Goal: Task Accomplishment & Management: Complete application form

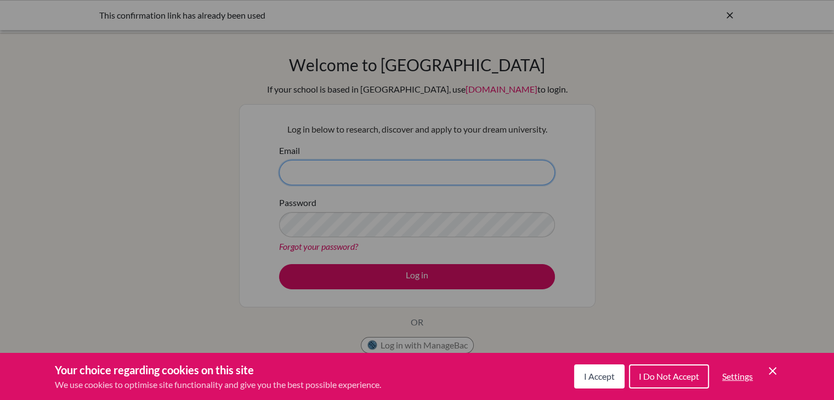
type input "[PERSON_NAME][EMAIL_ADDRESS][DOMAIN_NAME]"
click at [448, 280] on div "Cookie Preferences" at bounding box center [417, 200] width 834 height 400
click at [776, 367] on icon "Cookie Control Close Icon" at bounding box center [772, 371] width 13 height 13
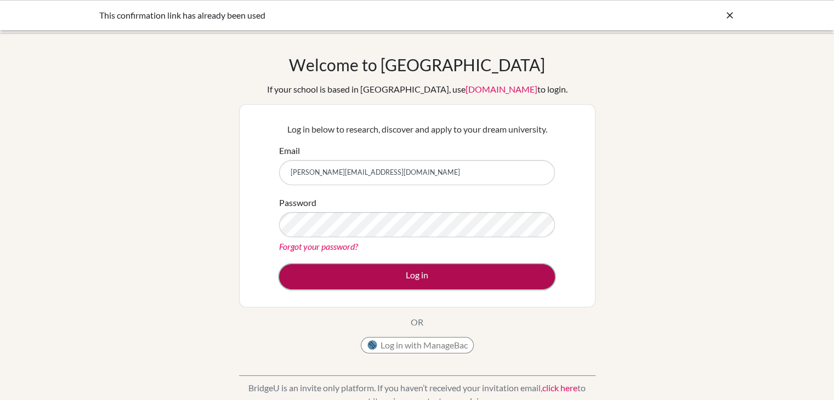
click at [514, 274] on button "Log in" at bounding box center [417, 276] width 276 height 25
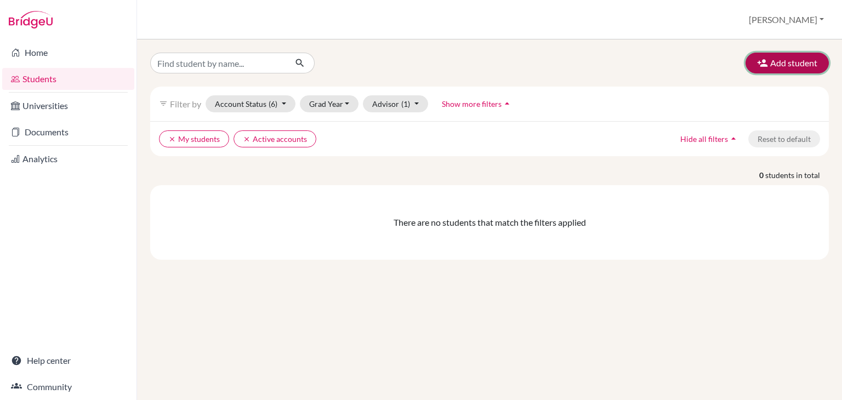
click at [808, 56] on button "Add student" at bounding box center [787, 63] width 83 height 21
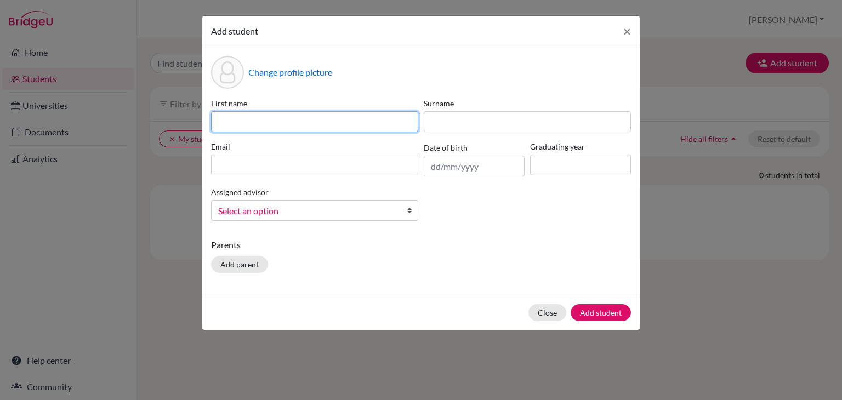
click at [300, 120] on input at bounding box center [314, 121] width 207 height 21
type input "[DEMOGRAPHIC_DATA]"
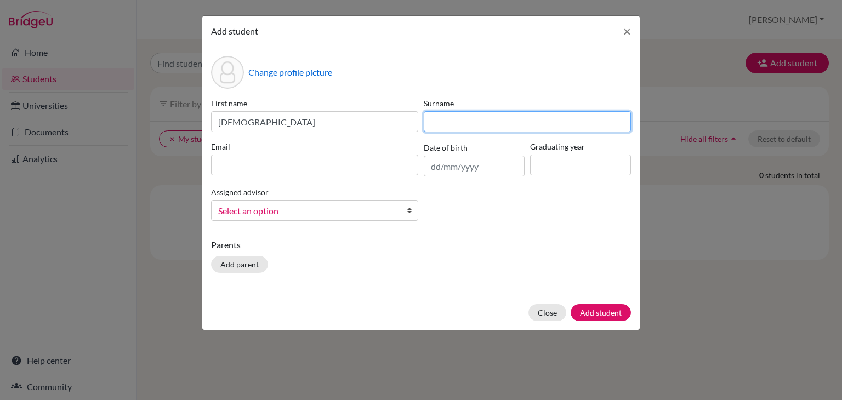
click at [491, 129] on input at bounding box center [527, 121] width 207 height 21
type input "shah"
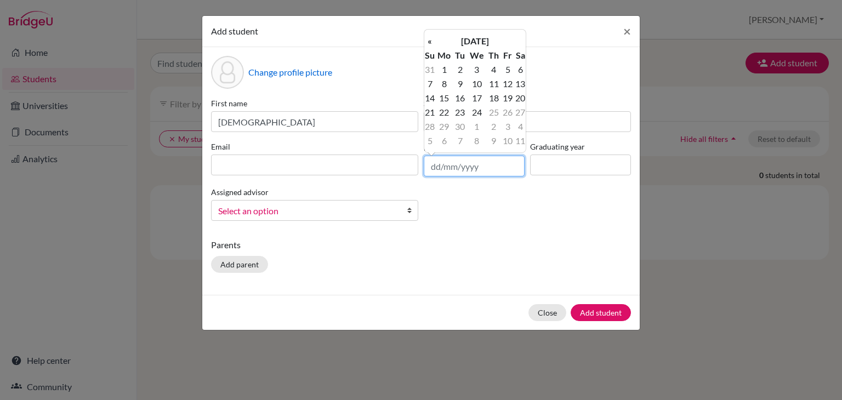
click at [487, 166] on input "text" at bounding box center [474, 166] width 101 height 21
click at [430, 43] on th "«" at bounding box center [430, 41] width 11 height 14
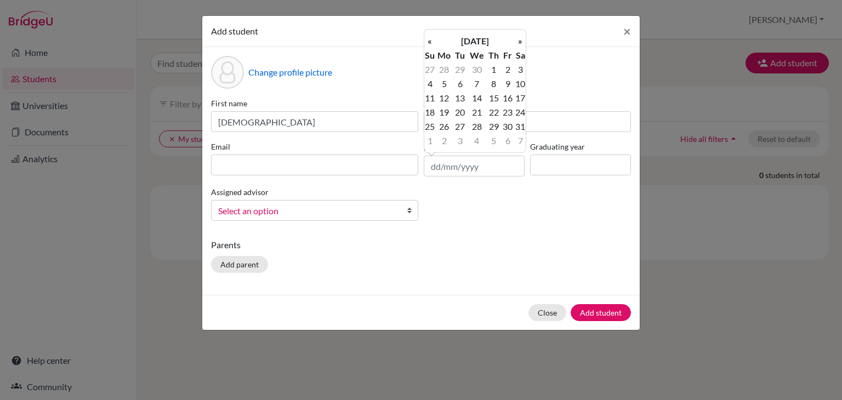
click at [430, 43] on th "«" at bounding box center [430, 41] width 11 height 14
type input "[DATE]"
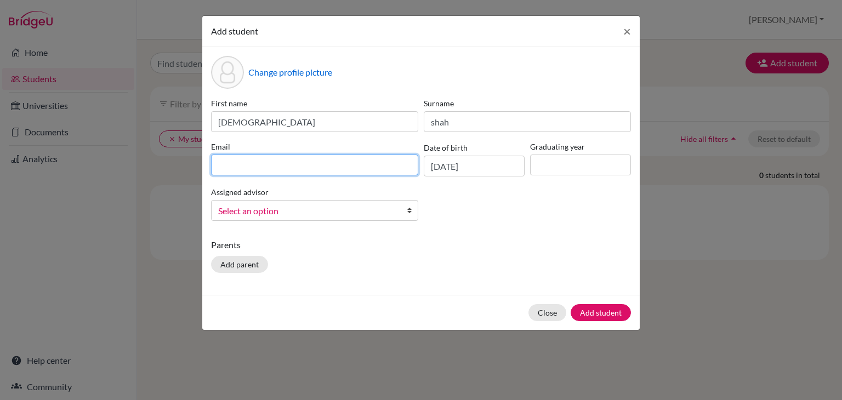
click at [232, 166] on input at bounding box center [314, 165] width 207 height 21
type input "[EMAIL_ADDRESS][DOMAIN_NAME]"
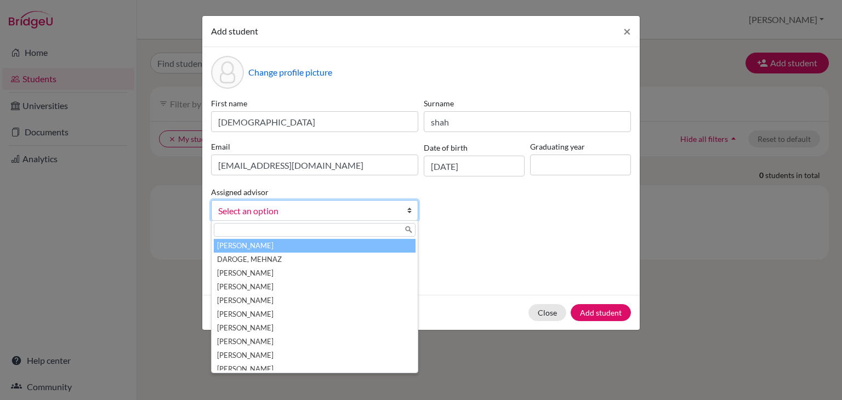
click at [263, 211] on span "Select an option" at bounding box center [307, 211] width 179 height 14
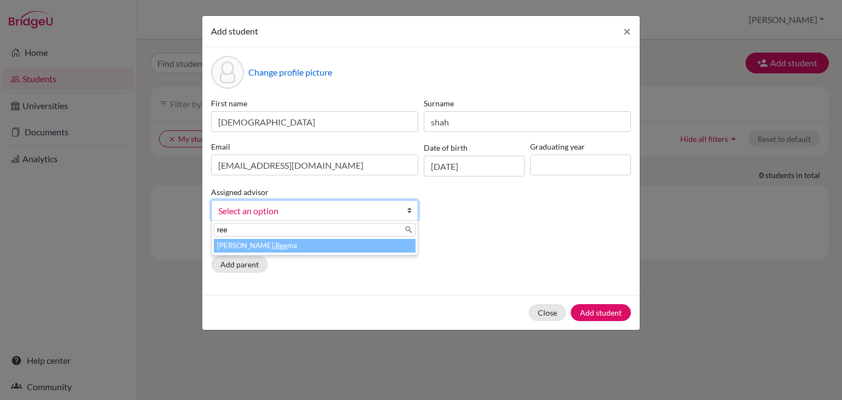
type input "ree"
click at [259, 246] on li "[PERSON_NAME] ma" at bounding box center [315, 246] width 202 height 14
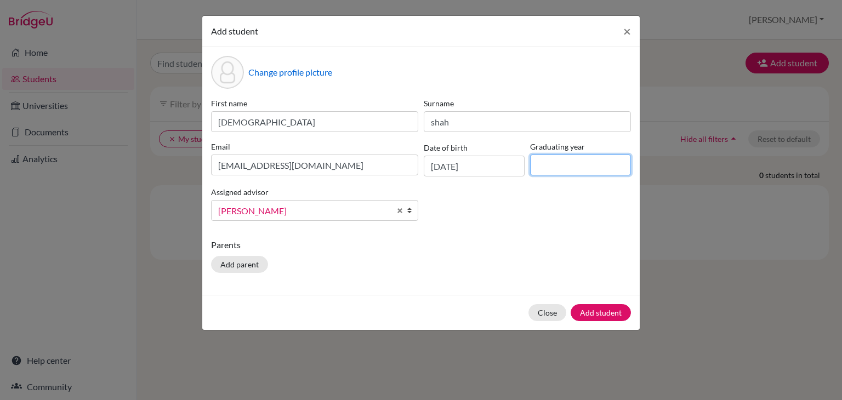
click at [571, 171] on input at bounding box center [580, 165] width 101 height 21
type input "2028"
click at [603, 312] on button "Add student" at bounding box center [601, 312] width 60 height 17
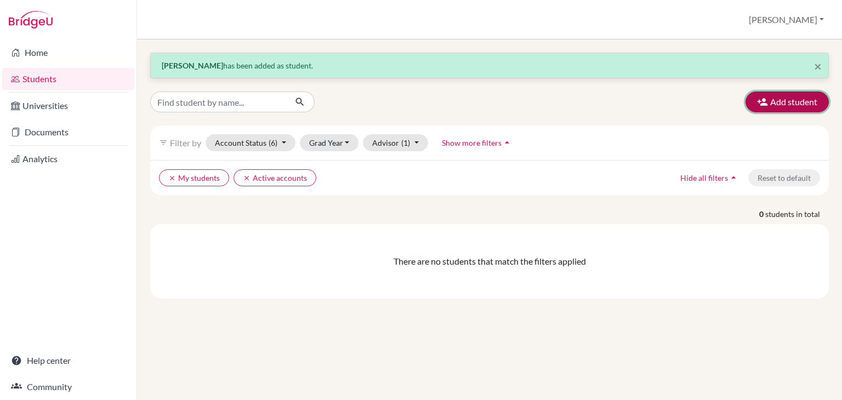
click at [794, 106] on button "Add student" at bounding box center [787, 102] width 83 height 21
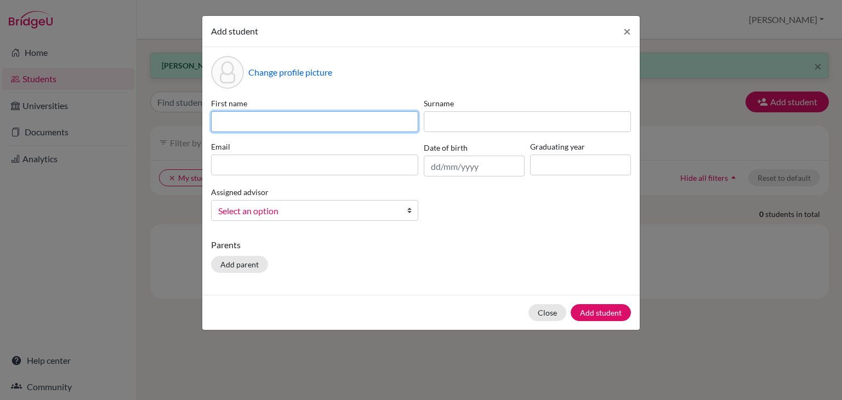
click at [380, 125] on input at bounding box center [314, 121] width 207 height 21
type input "[PERSON_NAME]"
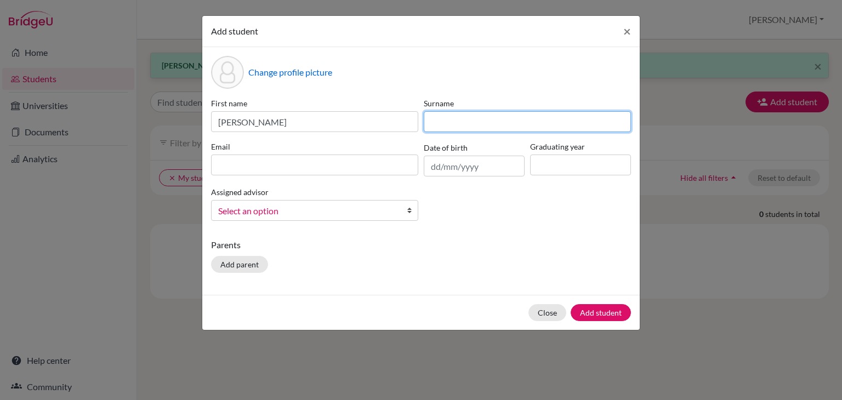
click at [459, 130] on input at bounding box center [527, 121] width 207 height 21
type input "[PERSON_NAME]"
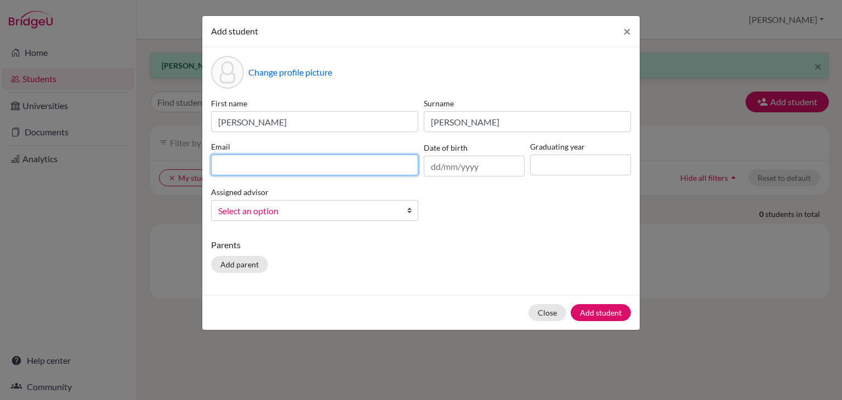
click at [344, 168] on input at bounding box center [314, 165] width 207 height 21
type input "[EMAIL_ADDRESS][DOMAIN_NAME]"
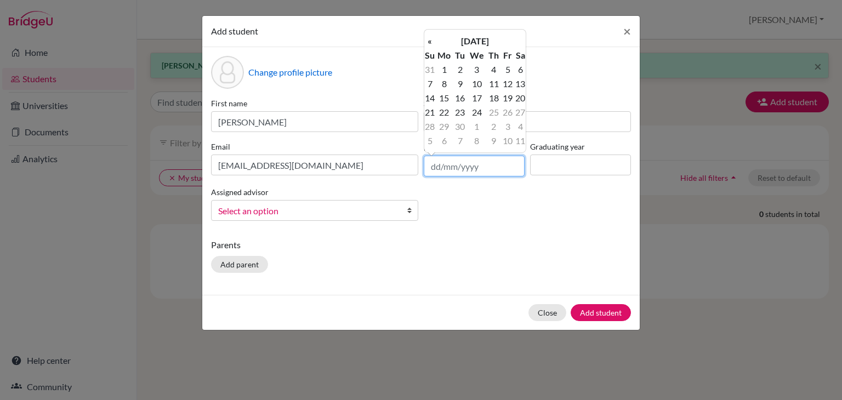
click at [466, 168] on input "text" at bounding box center [474, 166] width 101 height 21
click at [434, 41] on th "«" at bounding box center [430, 41] width 11 height 14
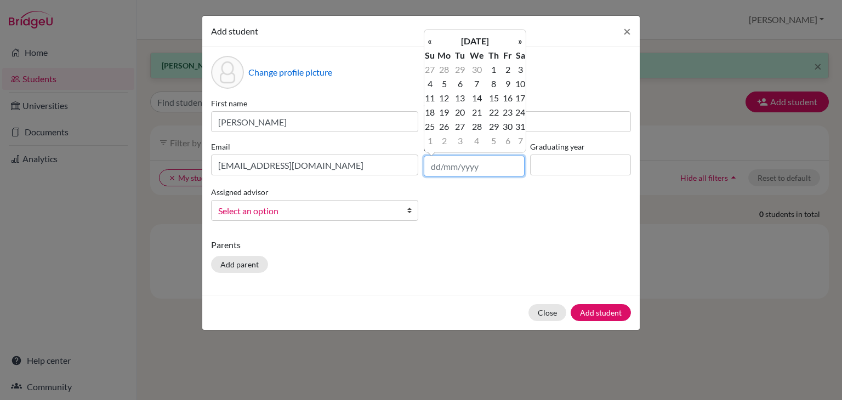
click at [476, 174] on input "text" at bounding box center [474, 166] width 101 height 21
drag, startPoint x: 461, startPoint y: 168, endPoint x: 434, endPoint y: 167, distance: 26.9
click at [434, 167] on input "2104" at bounding box center [474, 166] width 101 height 21
type input "2"
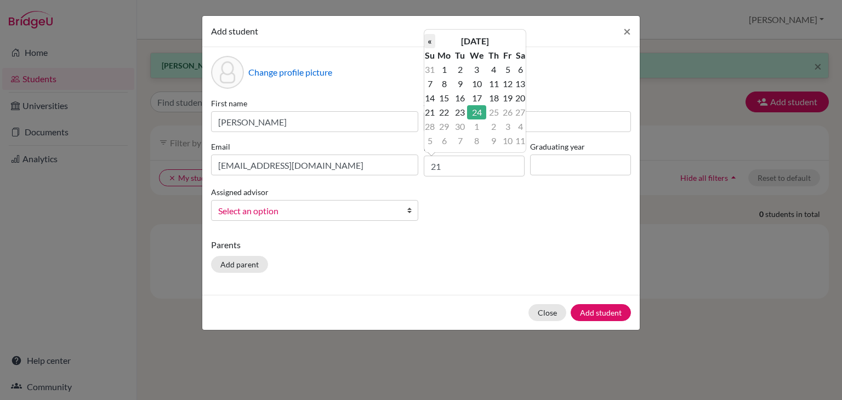
click at [433, 39] on th "«" at bounding box center [430, 41] width 11 height 14
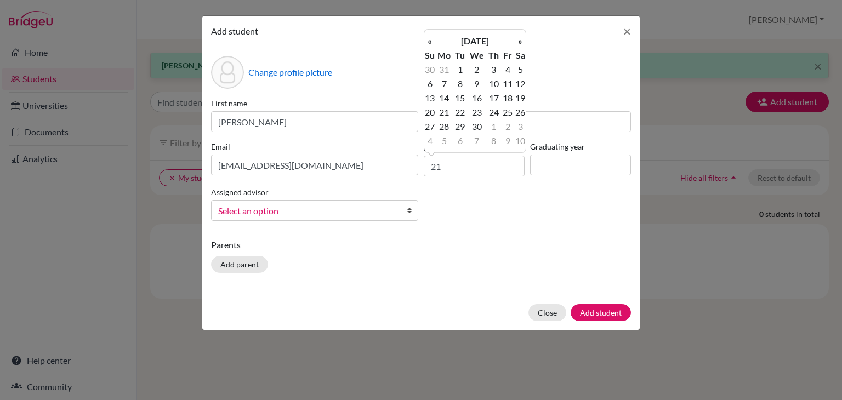
click at [433, 39] on th "«" at bounding box center [430, 41] width 11 height 14
click at [523, 42] on th "»" at bounding box center [520, 41] width 11 height 14
click at [488, 45] on th "[DATE]" at bounding box center [475, 41] width 80 height 14
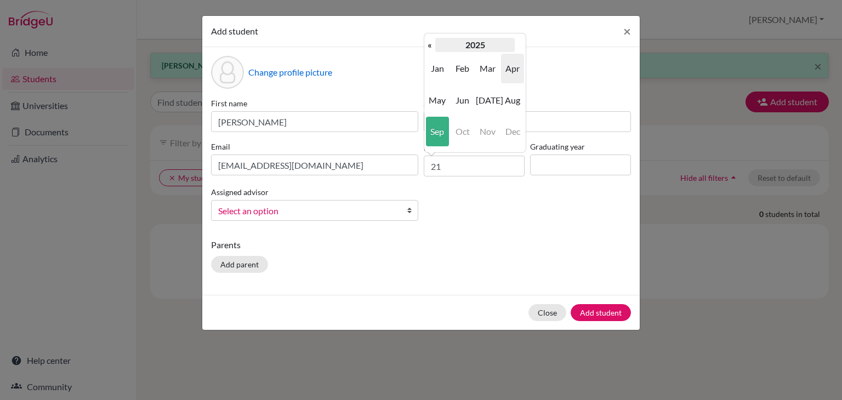
click at [476, 41] on th "2025" at bounding box center [475, 45] width 80 height 14
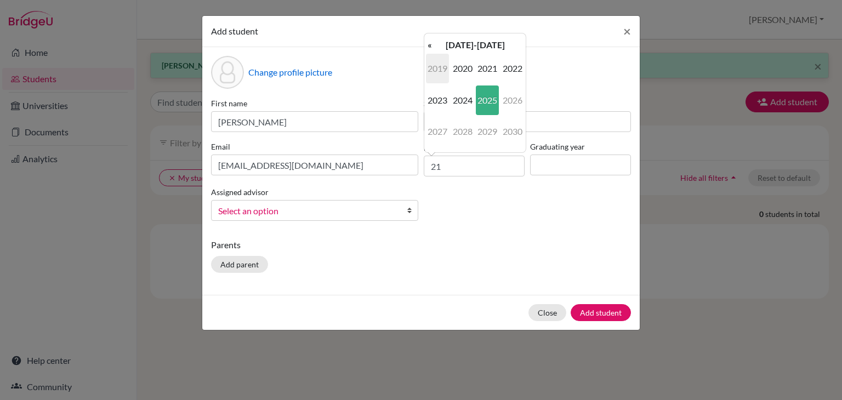
click at [439, 66] on span "2019" at bounding box center [437, 69] width 23 height 30
click at [478, 42] on th "2019" at bounding box center [475, 45] width 80 height 14
click at [462, 68] on span "2010" at bounding box center [462, 69] width 23 height 30
click at [515, 71] on span "Apr" at bounding box center [512, 69] width 23 height 30
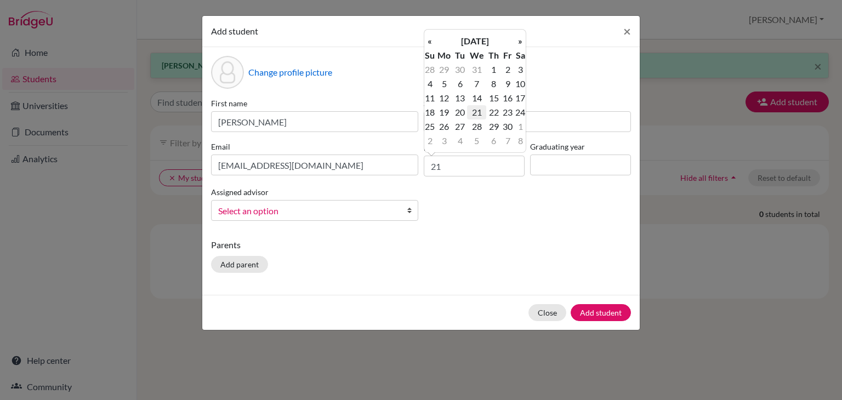
click at [479, 114] on td "21" at bounding box center [476, 112] width 19 height 14
type input "[DATE]"
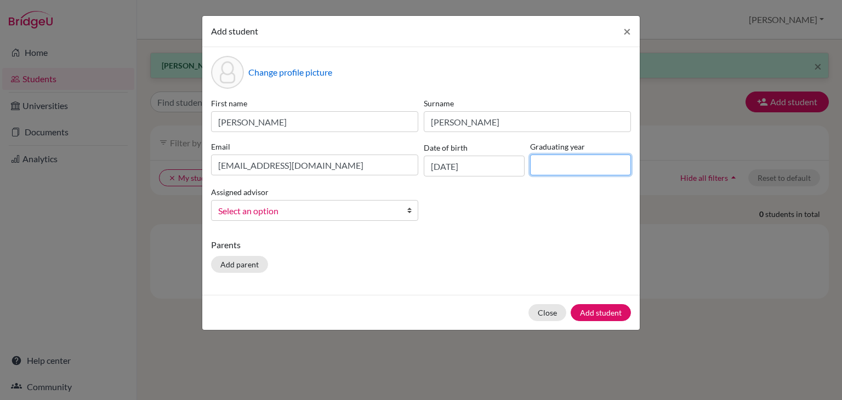
click at [556, 160] on input at bounding box center [580, 165] width 101 height 21
type input "2028"
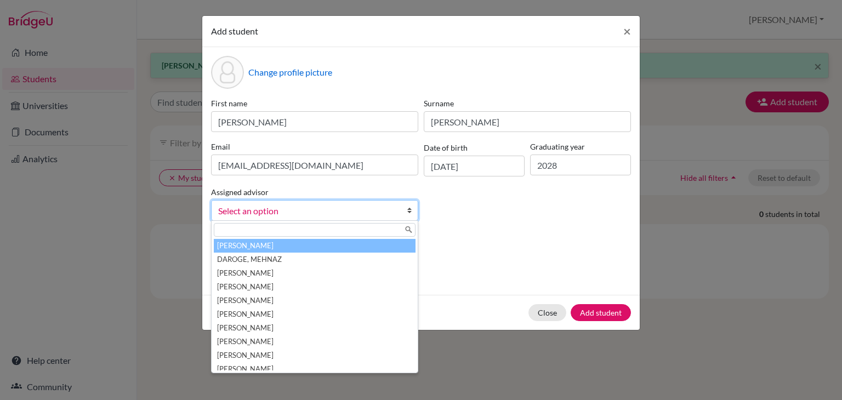
click at [338, 210] on span "Select an option" at bounding box center [307, 211] width 179 height 14
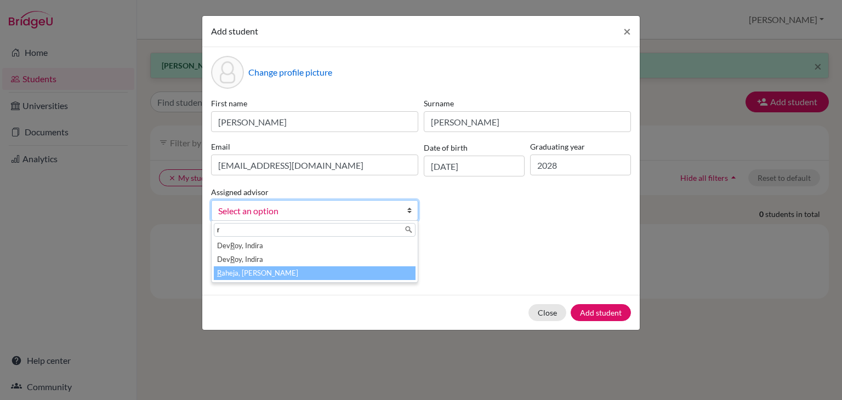
type input "r"
click at [294, 273] on li "R aheja, [PERSON_NAME]" at bounding box center [315, 274] width 202 height 14
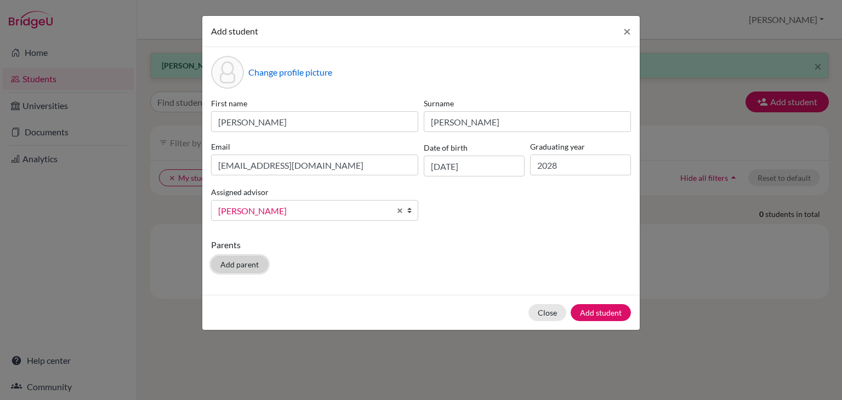
click at [233, 267] on button "Add parent" at bounding box center [239, 264] width 57 height 17
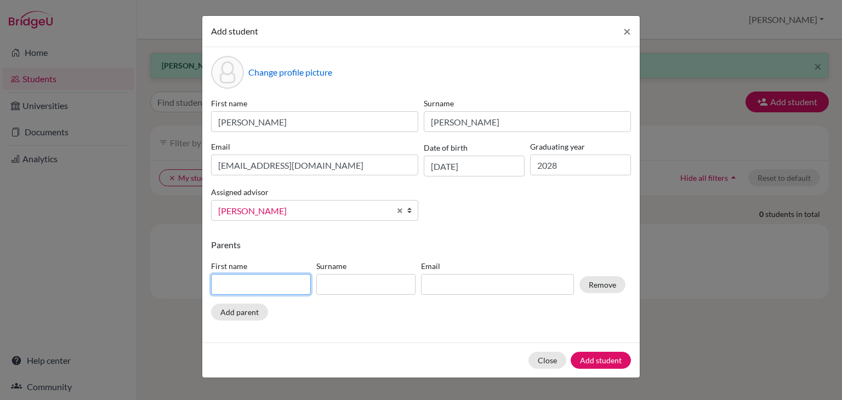
click at [250, 286] on input at bounding box center [261, 284] width 100 height 21
type input "[PERSON_NAME]"
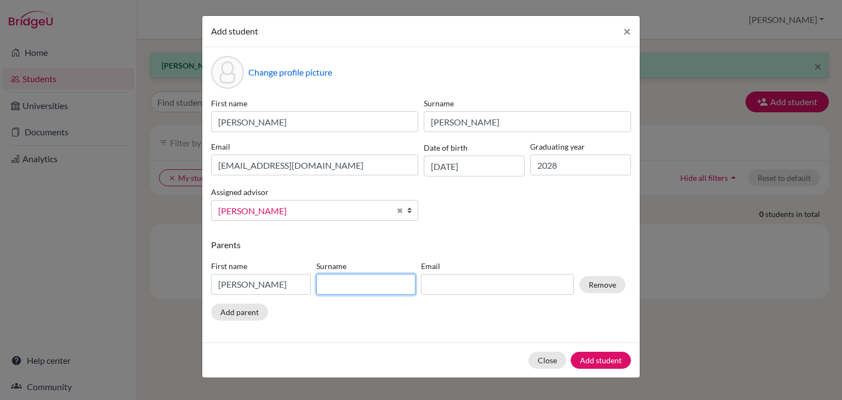
click at [333, 290] on input at bounding box center [366, 284] width 100 height 21
type input "koodali thazhat"
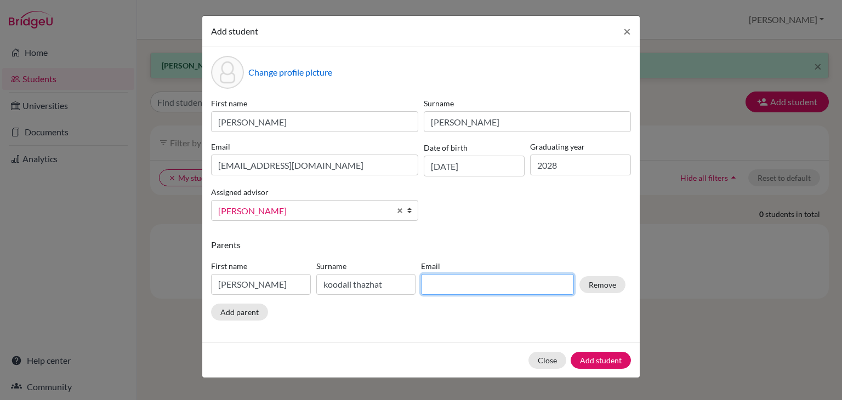
click at [448, 286] on input at bounding box center [497, 284] width 153 height 21
type input "[EMAIL_ADDRESS][DOMAIN_NAME]"
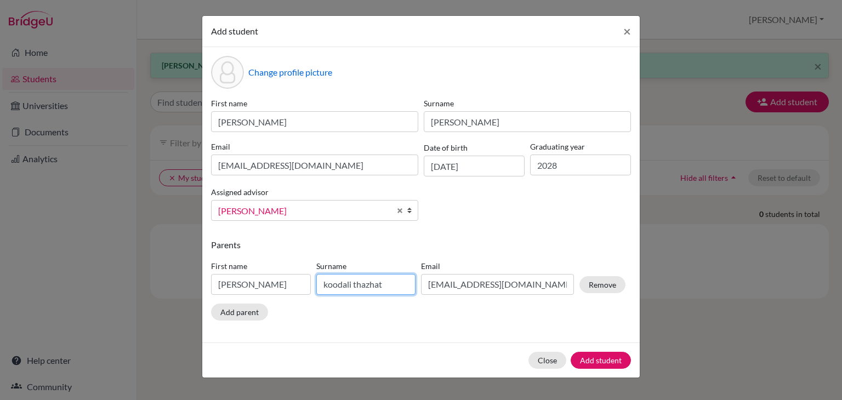
click at [406, 286] on input "koodali thazhat" at bounding box center [366, 284] width 100 height 21
drag, startPoint x: 406, startPoint y: 286, endPoint x: 330, endPoint y: 284, distance: 76.3
click at [330, 284] on input "koodali thazhat" at bounding box center [366, 284] width 100 height 21
type input "kt"
click at [264, 316] on button "Add parent" at bounding box center [239, 312] width 57 height 17
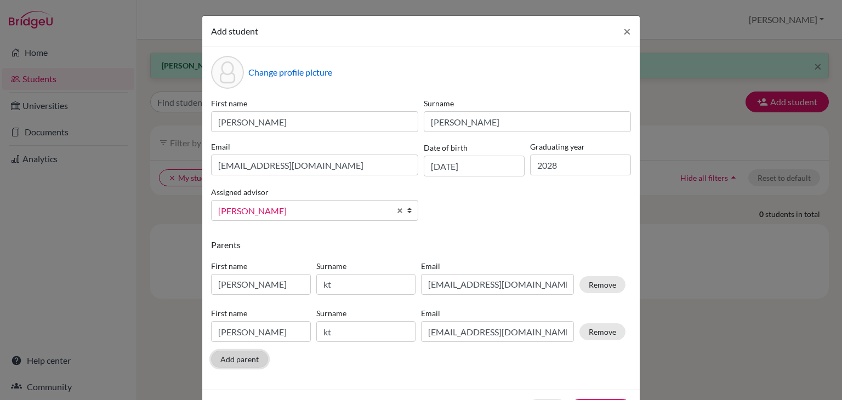
scroll to position [42, 0]
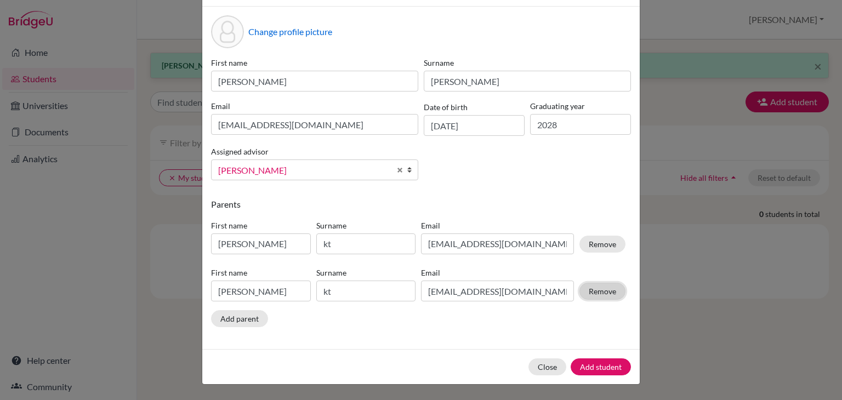
click at [595, 291] on button "Remove" at bounding box center [603, 291] width 46 height 17
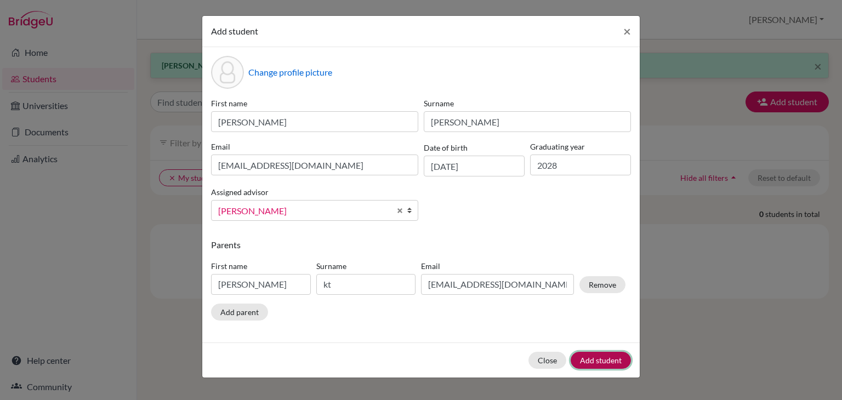
click at [598, 363] on button "Add student" at bounding box center [601, 360] width 60 height 17
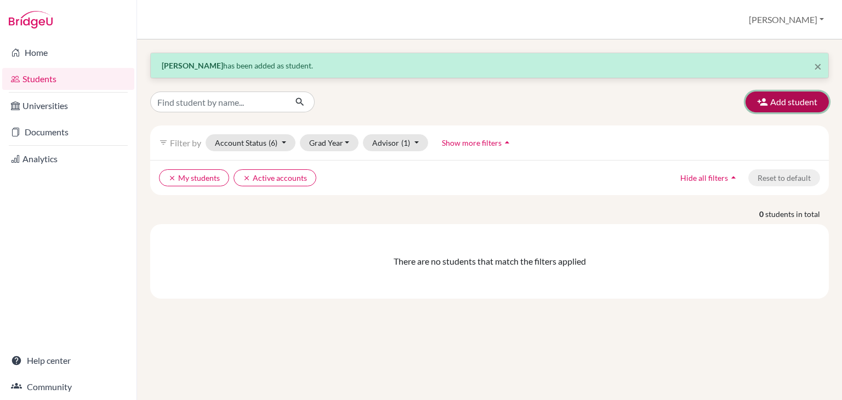
click at [798, 104] on button "Add student" at bounding box center [787, 102] width 83 height 21
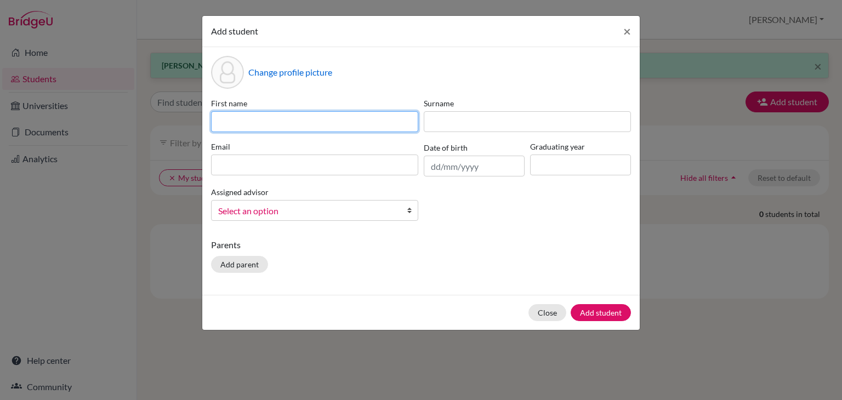
click at [341, 131] on input at bounding box center [314, 121] width 207 height 21
type input "[PERSON_NAME]"
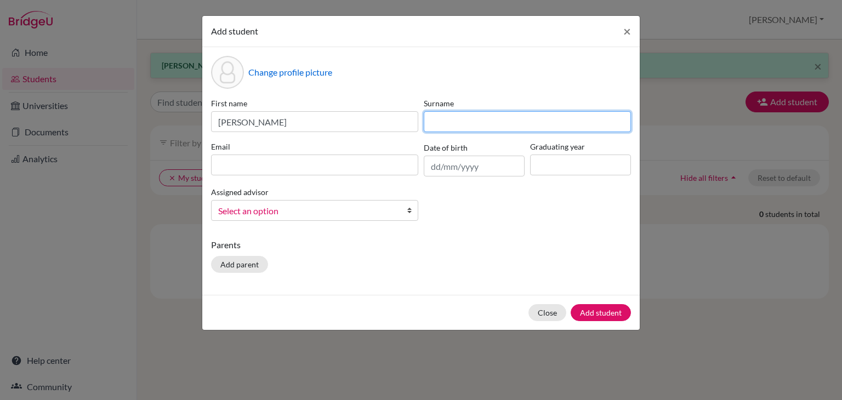
click at [428, 117] on input at bounding box center [527, 121] width 207 height 21
type input "[PERSON_NAME]"
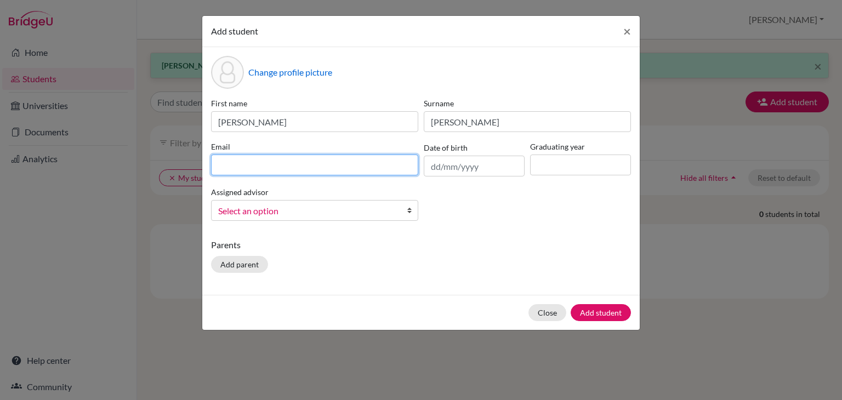
click at [338, 163] on input at bounding box center [314, 165] width 207 height 21
type input "[EMAIL_ADDRESS][DOMAIN_NAME]"
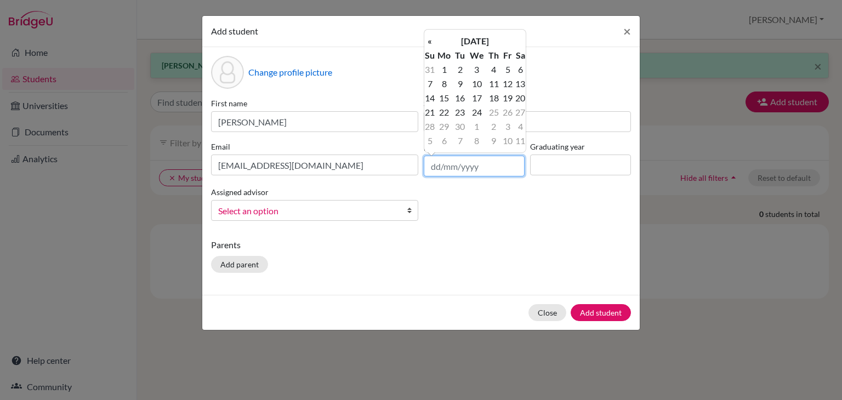
click at [468, 163] on input "text" at bounding box center [474, 166] width 101 height 21
click at [456, 38] on th "[DATE]" at bounding box center [475, 41] width 80 height 14
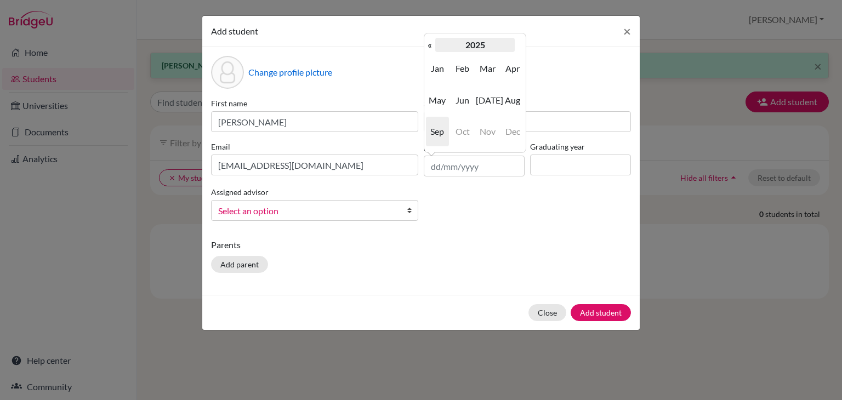
click at [457, 38] on th "2025" at bounding box center [475, 45] width 80 height 14
click at [428, 47] on th "«" at bounding box center [430, 45] width 11 height 14
click at [462, 70] on span "2010" at bounding box center [462, 69] width 23 height 30
click at [444, 101] on span "May" at bounding box center [437, 101] width 23 height 30
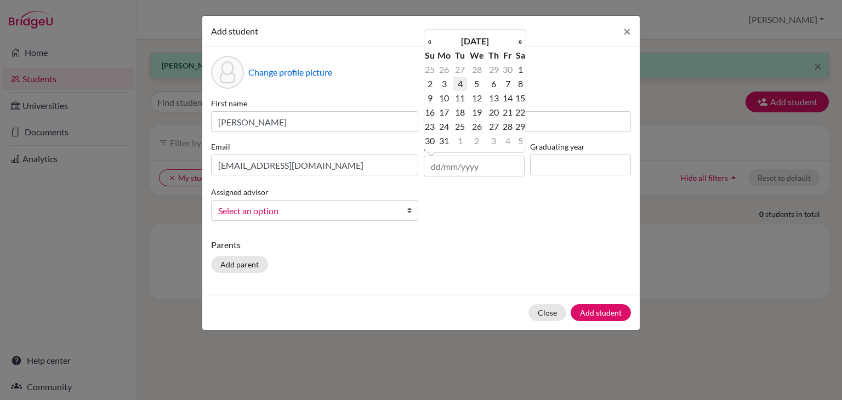
click at [462, 84] on td "4" at bounding box center [461, 84] width 14 height 14
type input "[DATE]"
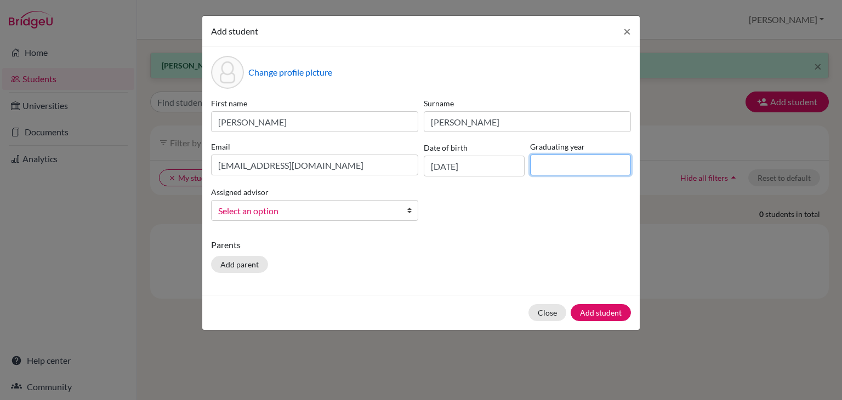
click at [559, 167] on input at bounding box center [580, 165] width 101 height 21
type input "2028"
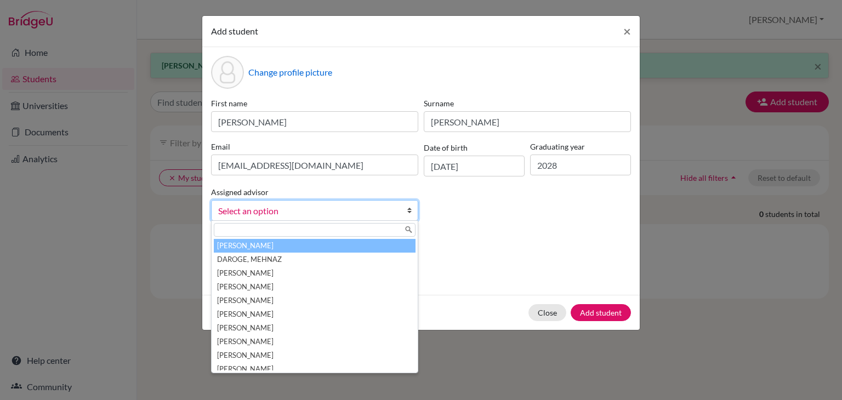
click at [410, 205] on b at bounding box center [412, 211] width 11 height 20
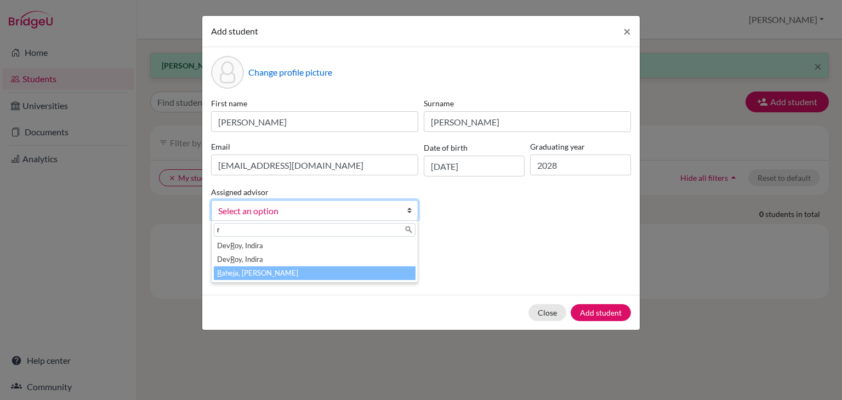
type input "r"
click at [269, 274] on li "R aheja, [PERSON_NAME]" at bounding box center [315, 274] width 202 height 14
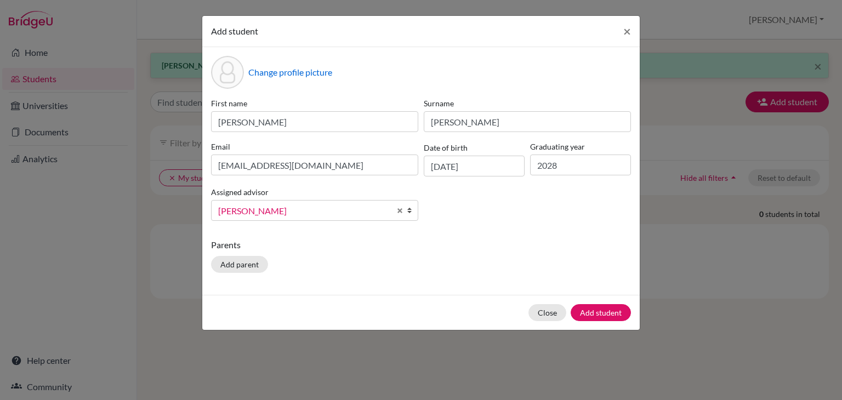
click at [269, 270] on div "Parents Add parent" at bounding box center [421, 258] width 420 height 39
click at [269, 263] on div "Parents Add parent" at bounding box center [421, 258] width 420 height 39
click at [240, 264] on button "Add parent" at bounding box center [239, 264] width 57 height 17
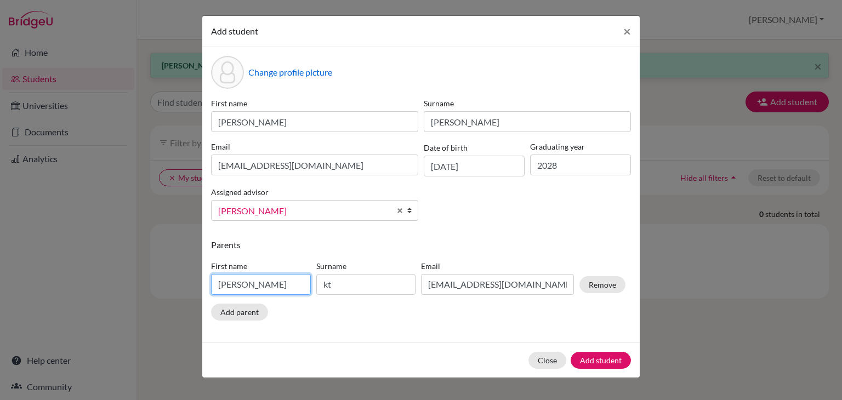
click at [251, 279] on input "[PERSON_NAME]" at bounding box center [261, 284] width 100 height 21
type input "v"
type input "[PERSON_NAME]"
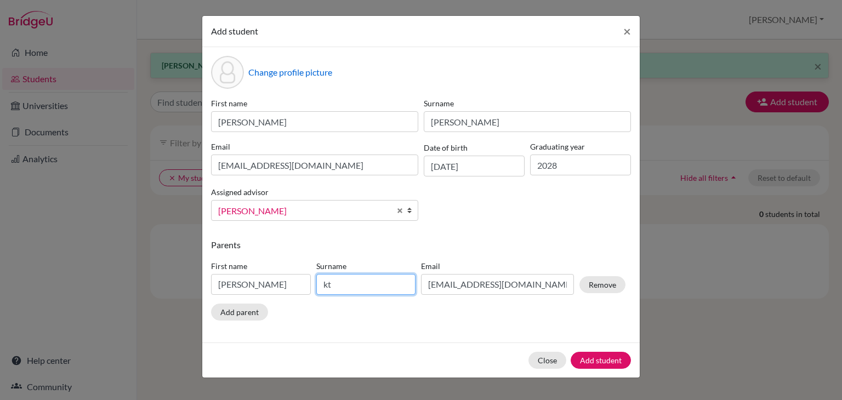
click at [336, 288] on input "kt" at bounding box center [366, 284] width 100 height 21
type input "[PERSON_NAME]"
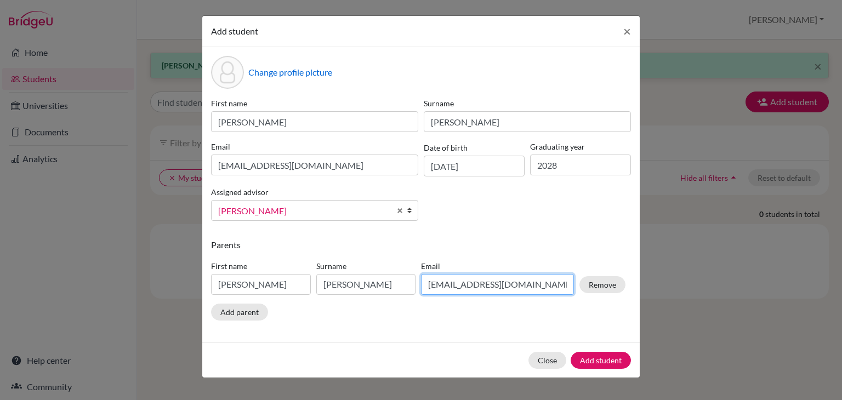
click at [507, 287] on input "[EMAIL_ADDRESS][DOMAIN_NAME]" at bounding box center [497, 284] width 153 height 21
drag, startPoint x: 507, startPoint y: 287, endPoint x: 361, endPoint y: 290, distance: 145.4
click at [361, 290] on div "First name [PERSON_NAME] Surname [PERSON_NAME] Email [EMAIL_ADDRESS][DOMAIN_NAM…" at bounding box center [418, 280] width 420 height 48
click at [421, 285] on input "saptak2010" at bounding box center [497, 284] width 153 height 21
click at [511, 282] on input "[PERSON_NAME].saptak2010" at bounding box center [497, 284] width 153 height 21
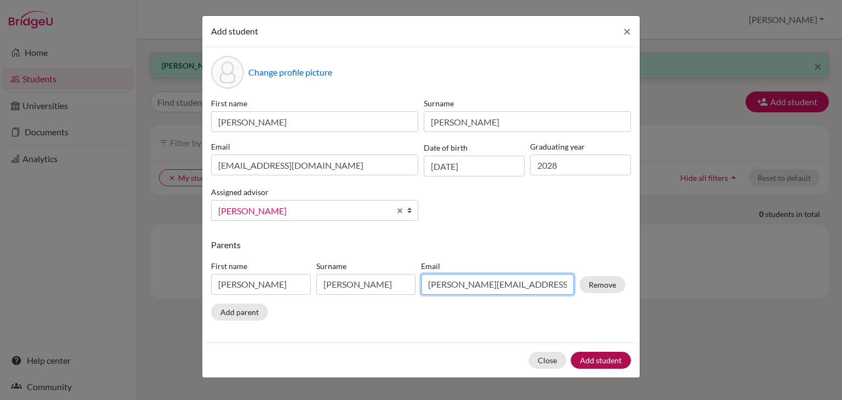
type input "[PERSON_NAME][EMAIL_ADDRESS][DOMAIN_NAME]"
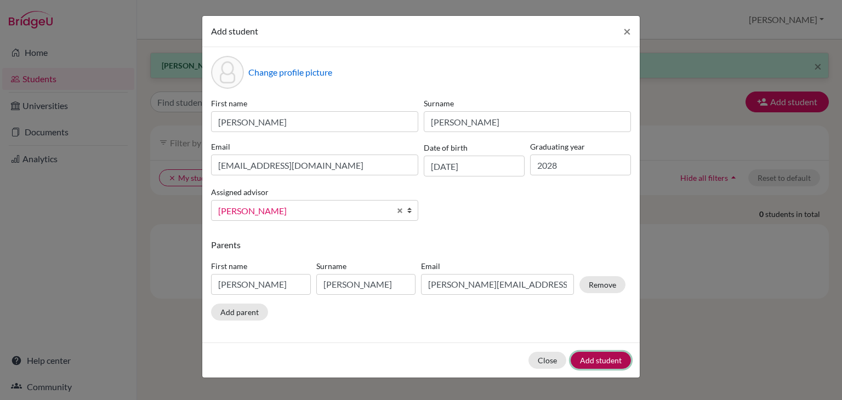
click at [609, 359] on button "Add student" at bounding box center [601, 360] width 60 height 17
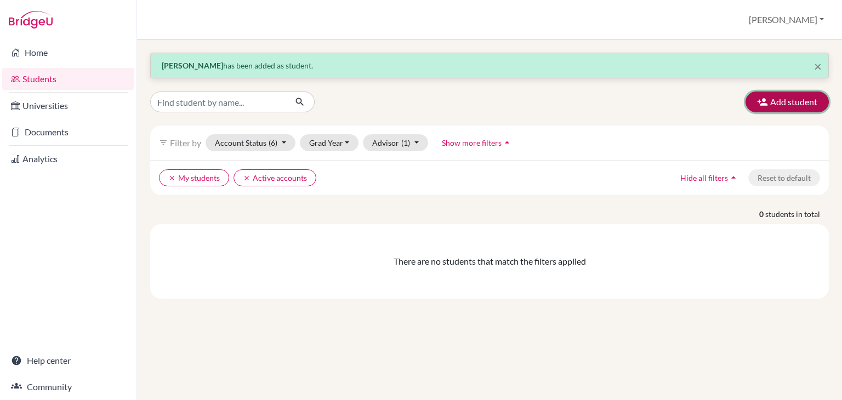
click at [784, 105] on button "Add student" at bounding box center [787, 102] width 83 height 21
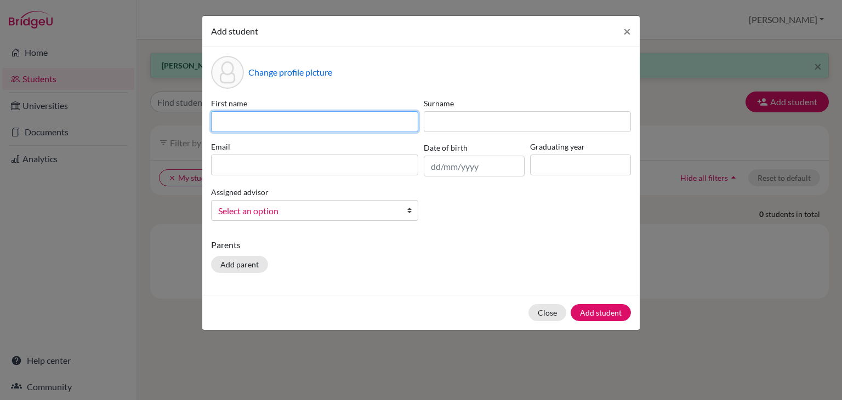
click at [382, 115] on input at bounding box center [314, 121] width 207 height 21
click at [219, 124] on input "aadyant" at bounding box center [314, 121] width 207 height 21
click at [268, 120] on input "Aadyant" at bounding box center [314, 121] width 207 height 21
type input "Aadyant"
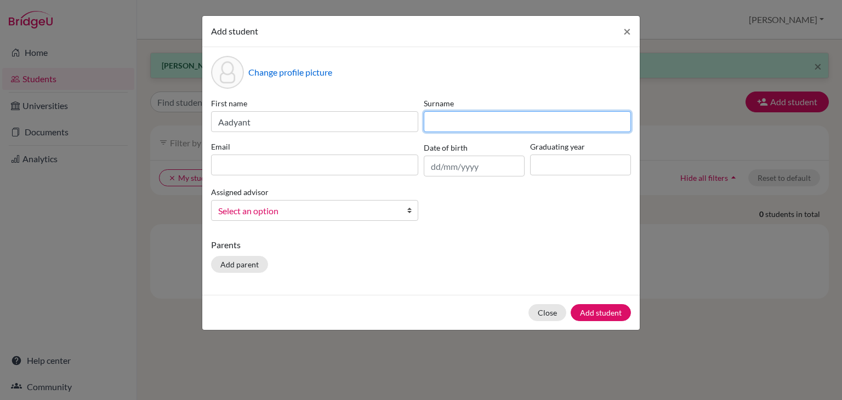
click at [458, 123] on input at bounding box center [527, 121] width 207 height 21
click at [433, 120] on input "kumar" at bounding box center [527, 121] width 207 height 21
type input "[PERSON_NAME]"
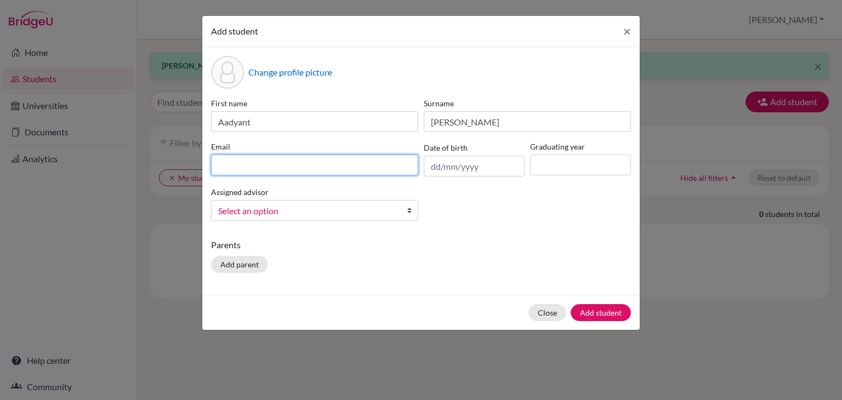
click at [329, 159] on input at bounding box center [314, 165] width 207 height 21
type input "[EMAIL_ADDRESS][DOMAIN_NAME]"
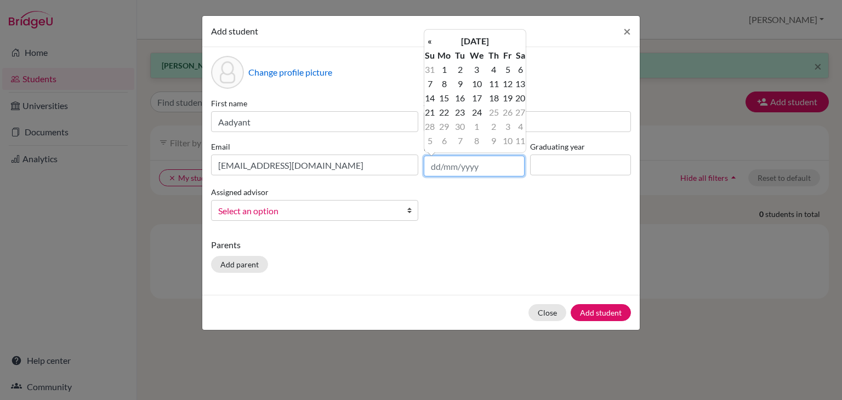
click at [463, 165] on input "text" at bounding box center [474, 166] width 101 height 21
click at [459, 41] on th "[DATE]" at bounding box center [475, 41] width 80 height 14
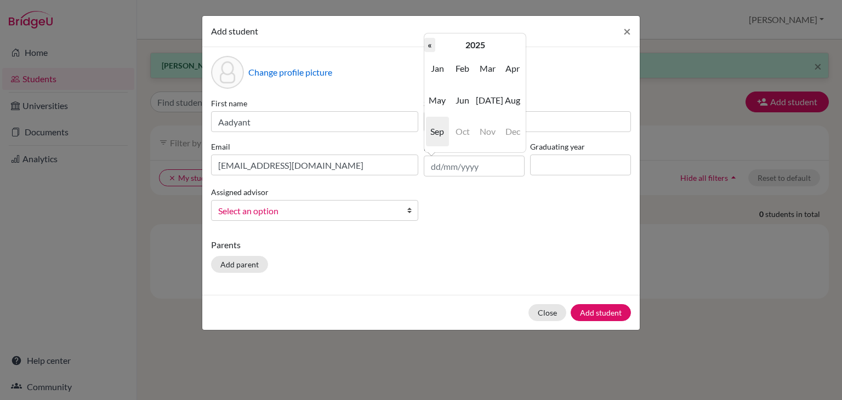
click at [427, 43] on th "«" at bounding box center [430, 45] width 11 height 14
click at [463, 42] on th "2024" at bounding box center [475, 45] width 80 height 14
click at [426, 41] on th "«" at bounding box center [430, 45] width 11 height 14
click at [463, 67] on span "2010" at bounding box center [462, 69] width 23 height 30
click at [457, 100] on span "Jun" at bounding box center [462, 101] width 23 height 30
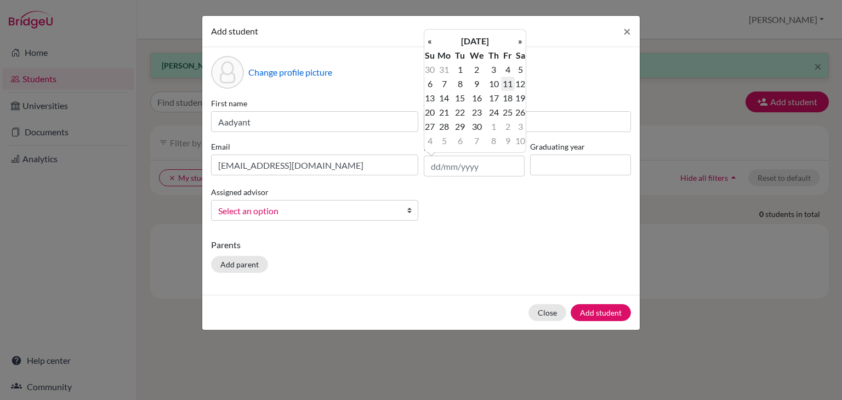
click at [509, 87] on td "11" at bounding box center [508, 84] width 14 height 14
type input "[DATE]"
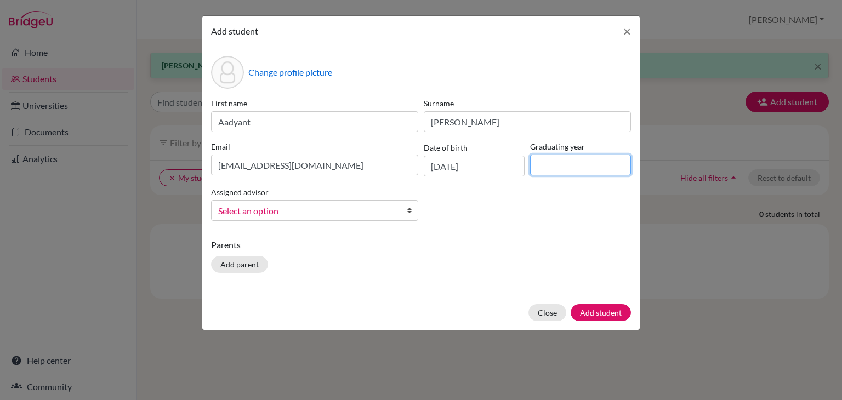
click at [544, 159] on input at bounding box center [580, 165] width 101 height 21
type input "2028"
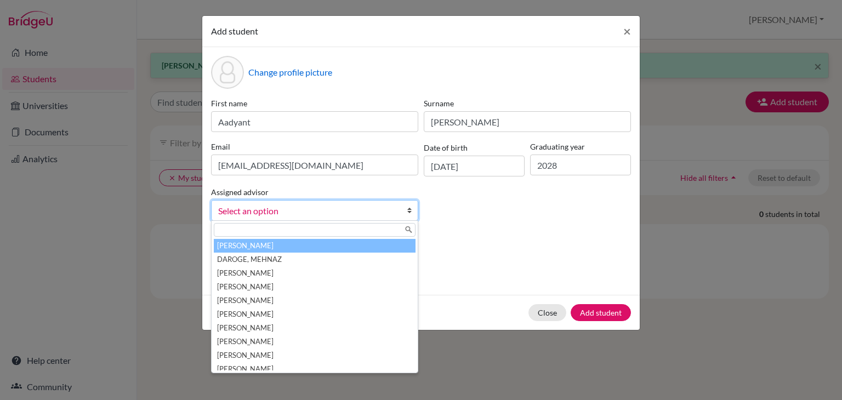
click at [367, 208] on span "Select an option" at bounding box center [307, 211] width 179 height 14
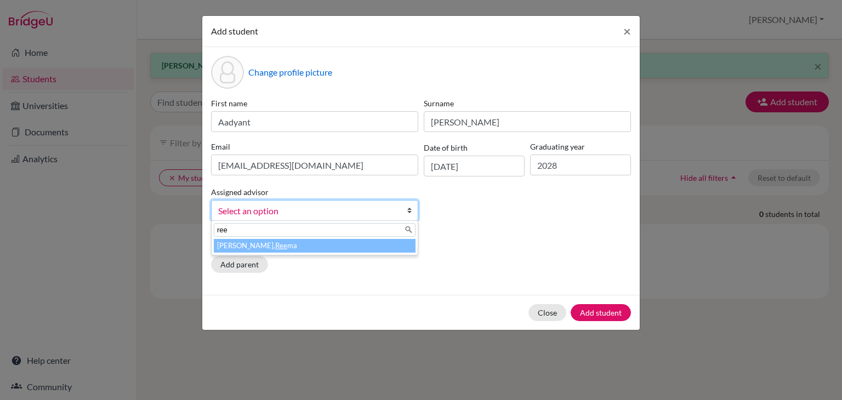
type input "ree"
click at [365, 249] on li "[PERSON_NAME] ma" at bounding box center [315, 246] width 202 height 14
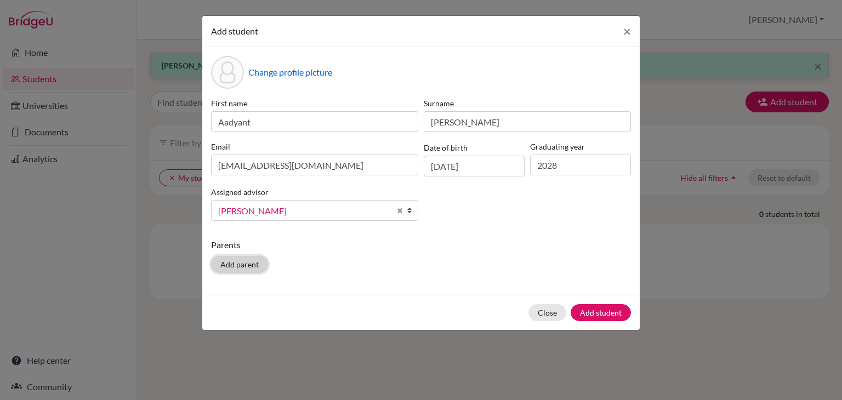
click at [236, 265] on button "Add parent" at bounding box center [239, 264] width 57 height 17
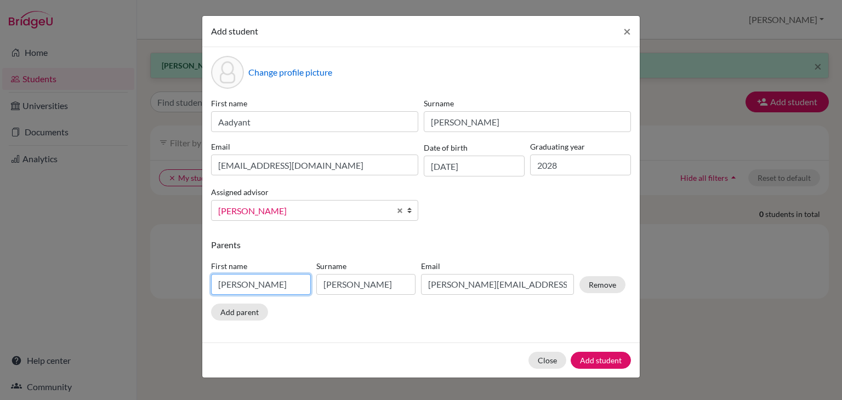
drag, startPoint x: 266, startPoint y: 289, endPoint x: 170, endPoint y: 285, distance: 96.1
click at [170, 285] on div "Add student × Change profile picture First name [PERSON_NAME] Surname [PERSON_N…" at bounding box center [421, 200] width 842 height 400
click at [221, 286] on input "rajesh" at bounding box center [261, 284] width 100 height 21
type input "[PERSON_NAME]"
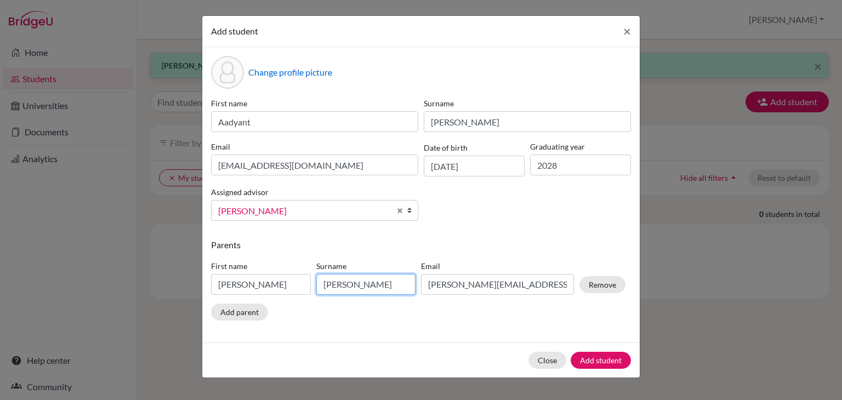
drag, startPoint x: 349, startPoint y: 286, endPoint x: 297, endPoint y: 277, distance: 52.8
click at [297, 277] on div "First name [PERSON_NAME] [PERSON_NAME] Email [PERSON_NAME][EMAIL_ADDRESS][DOMAI…" at bounding box center [418, 280] width 420 height 48
type input "[PERSON_NAME]"
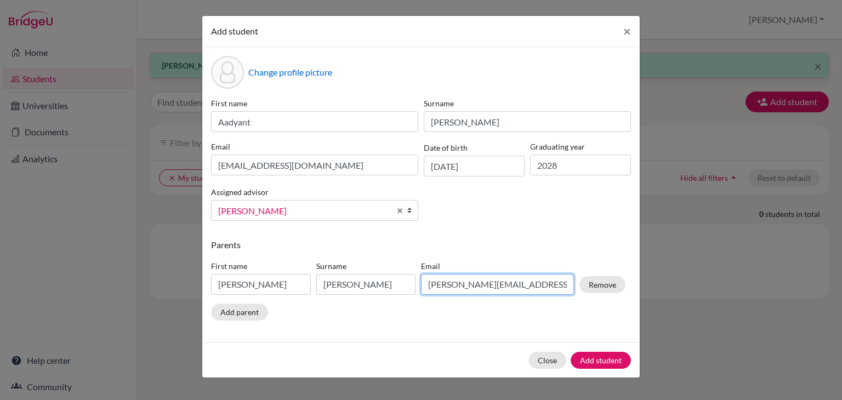
drag, startPoint x: 546, startPoint y: 286, endPoint x: 371, endPoint y: 292, distance: 175.1
click at [371, 292] on div "First name [PERSON_NAME] [PERSON_NAME] Email [PERSON_NAME][EMAIL_ADDRESS][DOMAI…" at bounding box center [418, 280] width 420 height 48
type input "[EMAIL_ADDRESS][DOMAIN_NAME]"
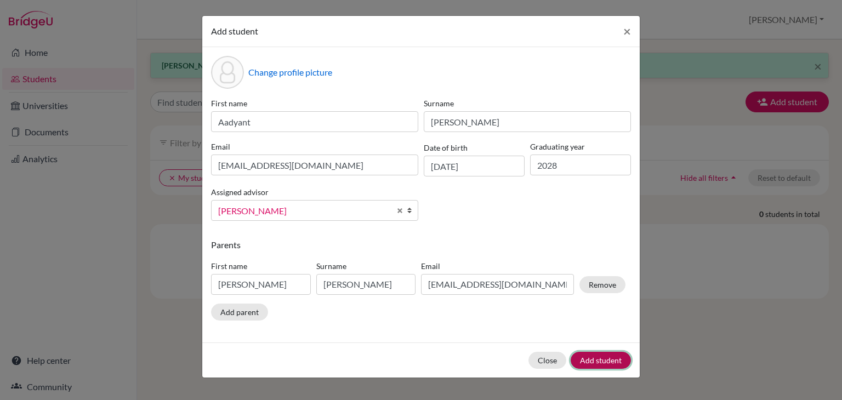
click at [586, 359] on button "Add student" at bounding box center [601, 360] width 60 height 17
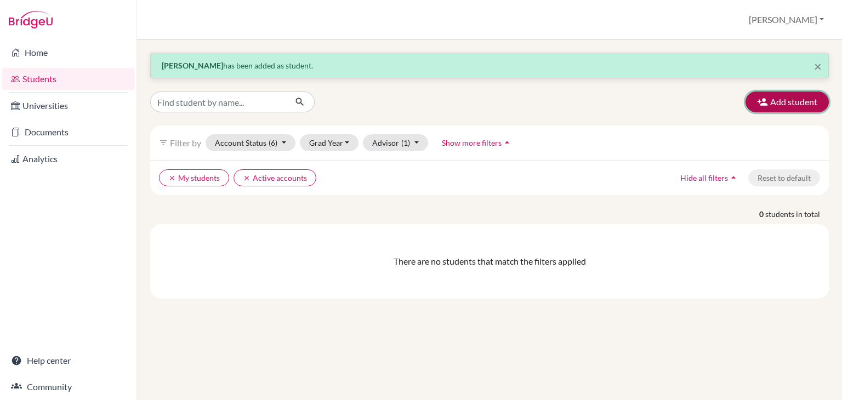
click at [764, 99] on icon "button" at bounding box center [762, 102] width 11 height 11
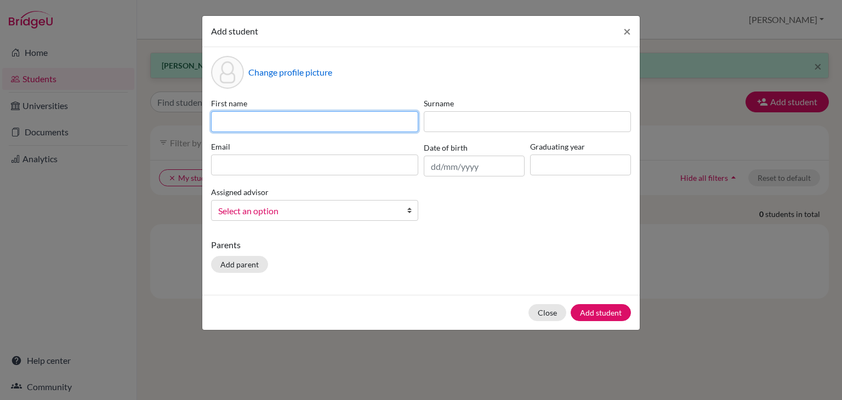
click at [357, 118] on input at bounding box center [314, 121] width 207 height 21
type input "Alok"
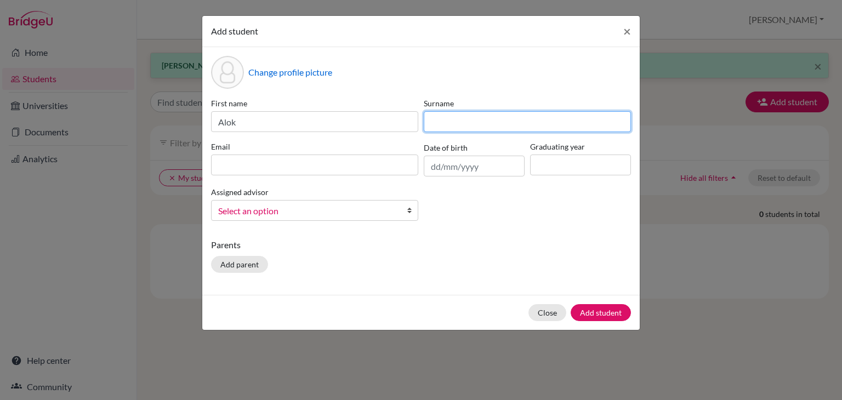
click at [463, 117] on input at bounding box center [527, 121] width 207 height 21
type input "Prasad"
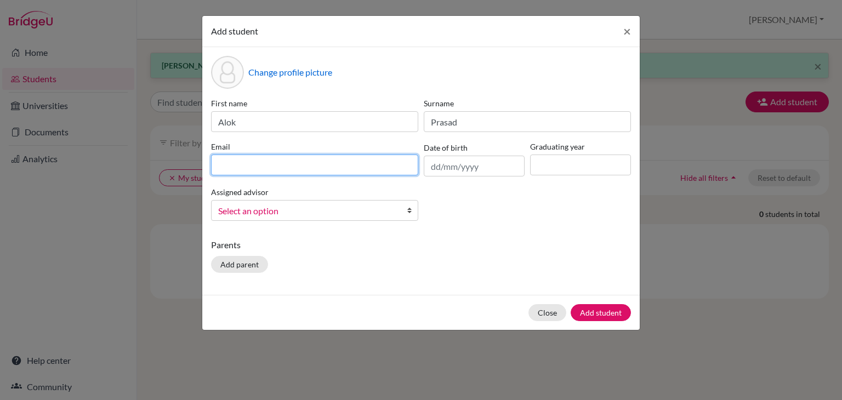
click at [311, 163] on input at bounding box center [314, 165] width 207 height 21
type input "[EMAIL_ADDRESS][DOMAIN_NAME]"
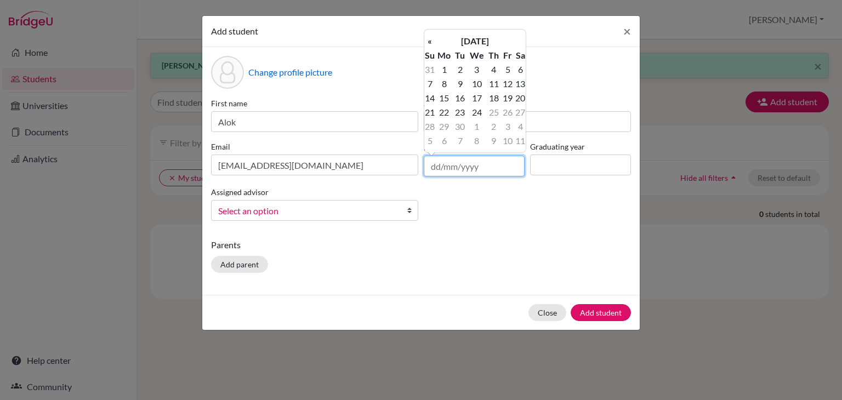
click at [468, 165] on input "text" at bounding box center [474, 166] width 101 height 21
click at [464, 35] on th "[DATE]" at bounding box center [475, 41] width 80 height 14
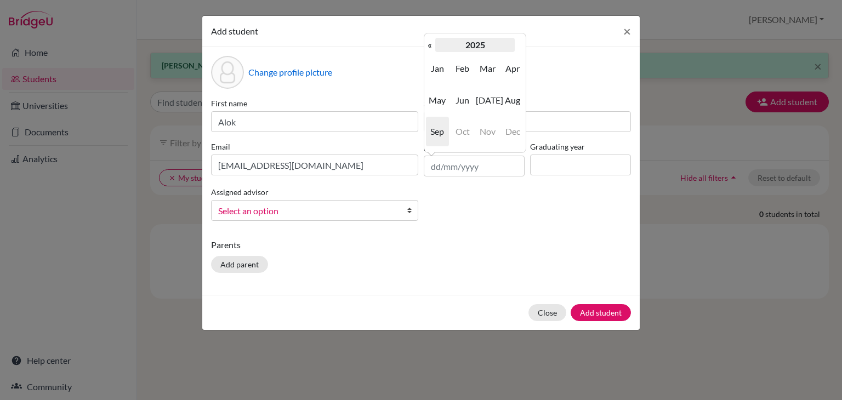
click at [468, 46] on th "2025" at bounding box center [475, 45] width 80 height 14
click at [429, 44] on th "«" at bounding box center [430, 45] width 11 height 14
click at [469, 68] on span "2010" at bounding box center [462, 69] width 23 height 30
click at [485, 67] on span "Mar" at bounding box center [487, 69] width 23 height 30
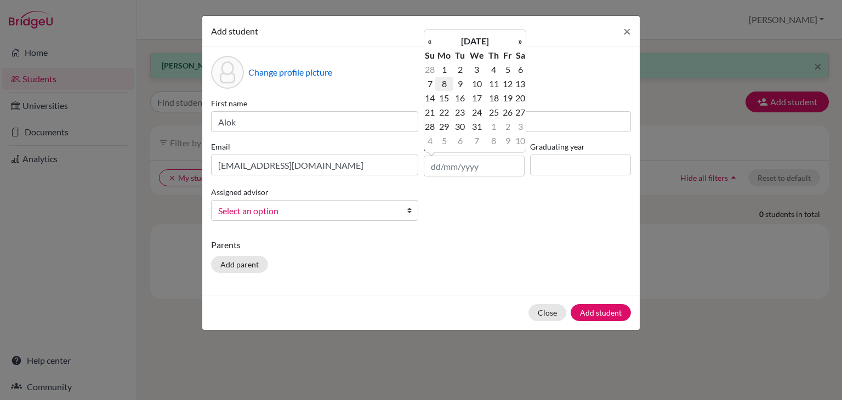
click at [442, 81] on td "8" at bounding box center [444, 84] width 18 height 14
type input "[DATE]"
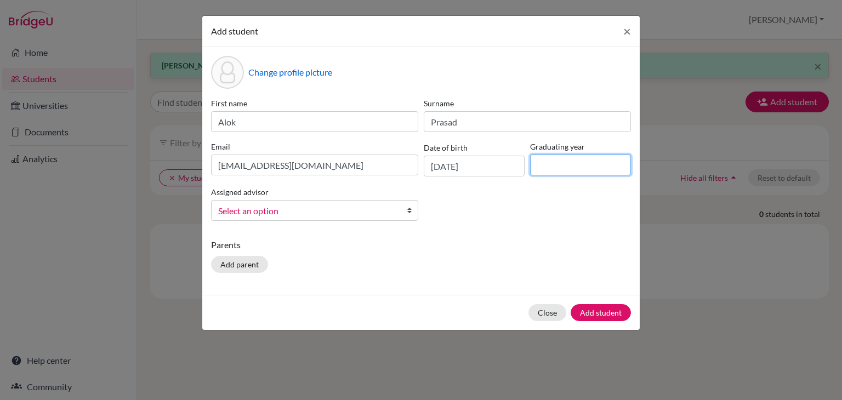
click at [556, 163] on input at bounding box center [580, 165] width 101 height 21
type input "2028"
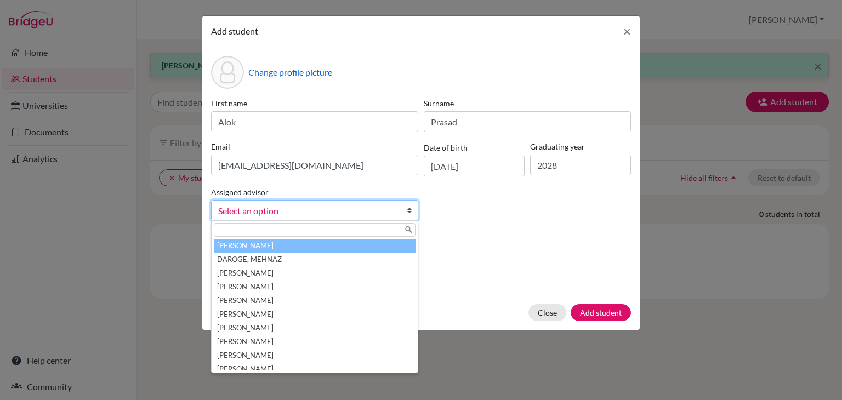
click at [405, 211] on link "Select an option" at bounding box center [314, 210] width 207 height 21
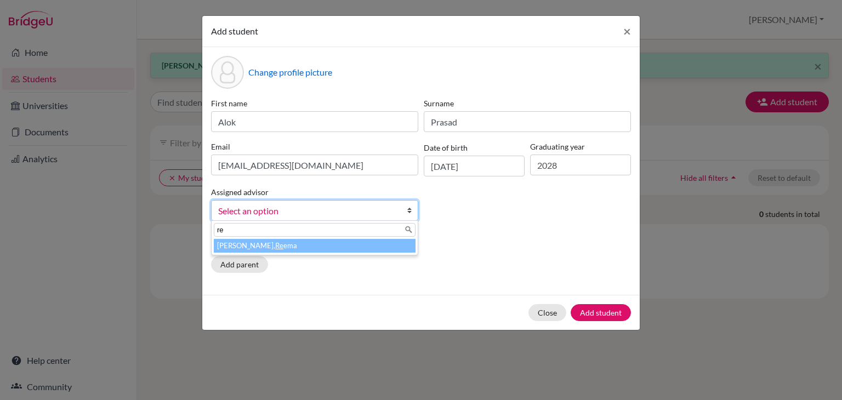
type input "re"
click at [261, 248] on li "[PERSON_NAME], Re ema" at bounding box center [315, 246] width 202 height 14
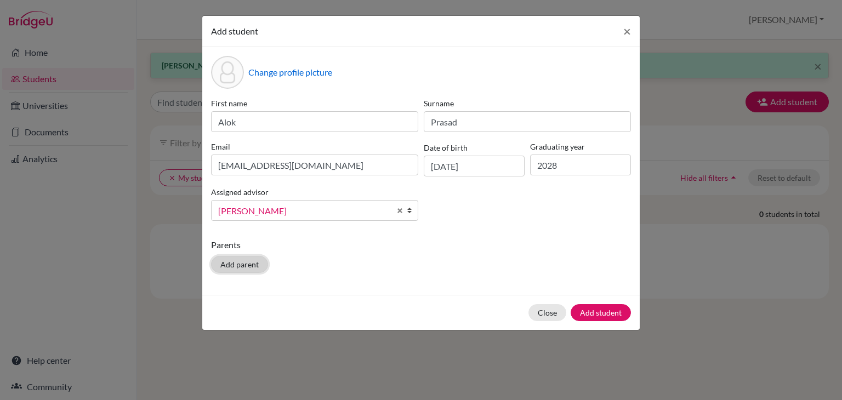
click at [265, 268] on button "Add parent" at bounding box center [239, 264] width 57 height 17
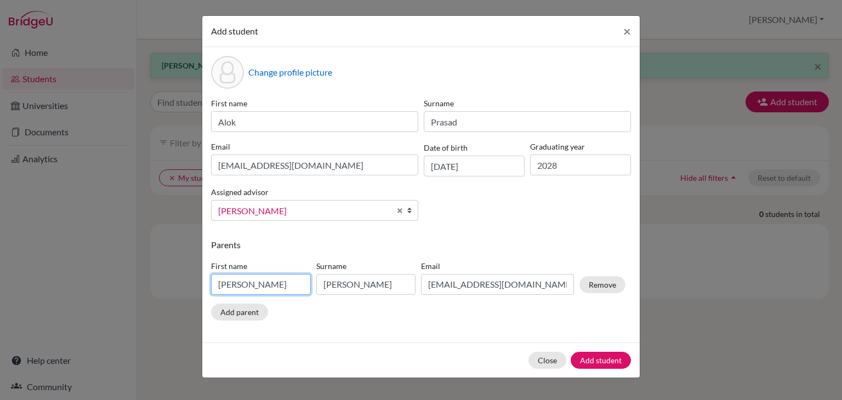
click at [251, 287] on input "[PERSON_NAME]" at bounding box center [261, 284] width 100 height 21
type input "R"
type input "Prasad"
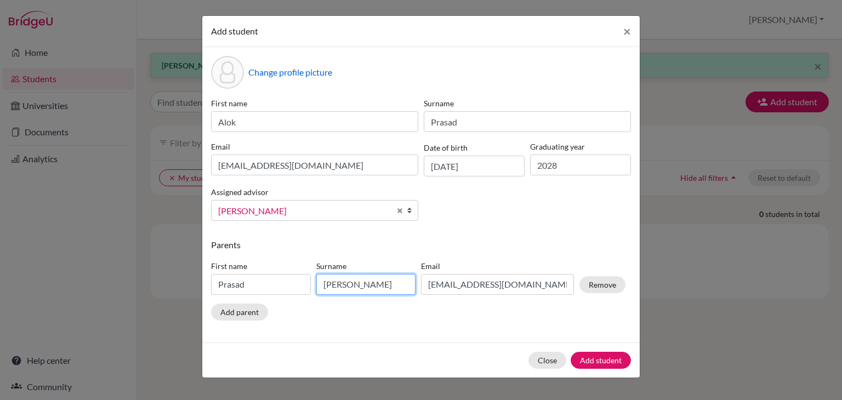
click at [350, 287] on input "[PERSON_NAME]" at bounding box center [366, 284] width 100 height 21
type input "K"
type input "Kuttiyil"
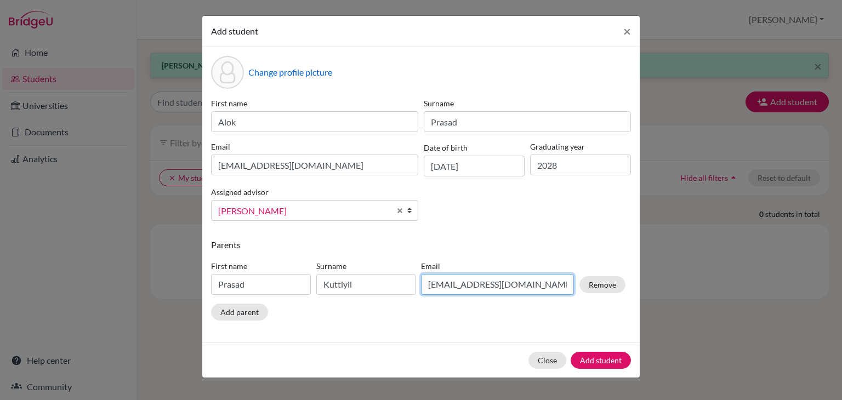
click at [547, 287] on input "[EMAIL_ADDRESS][DOMAIN_NAME]" at bounding box center [497, 284] width 153 height 21
type input "a"
type input "[EMAIL_ADDRESS][DOMAIN_NAME]"
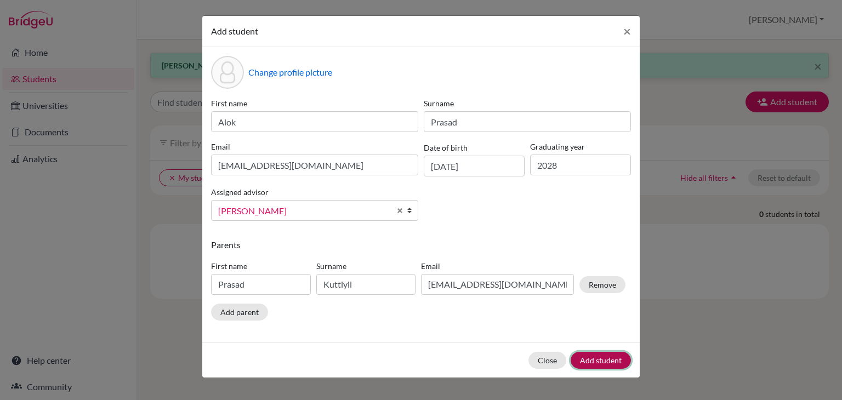
click at [611, 356] on button "Add student" at bounding box center [601, 360] width 60 height 17
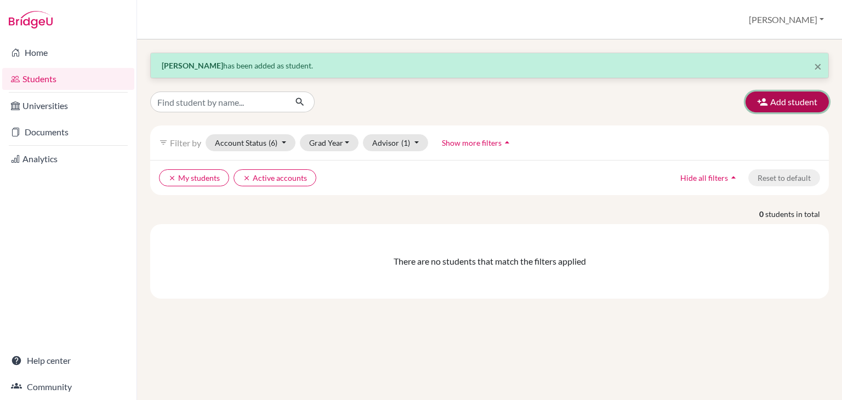
click at [796, 98] on button "Add student" at bounding box center [787, 102] width 83 height 21
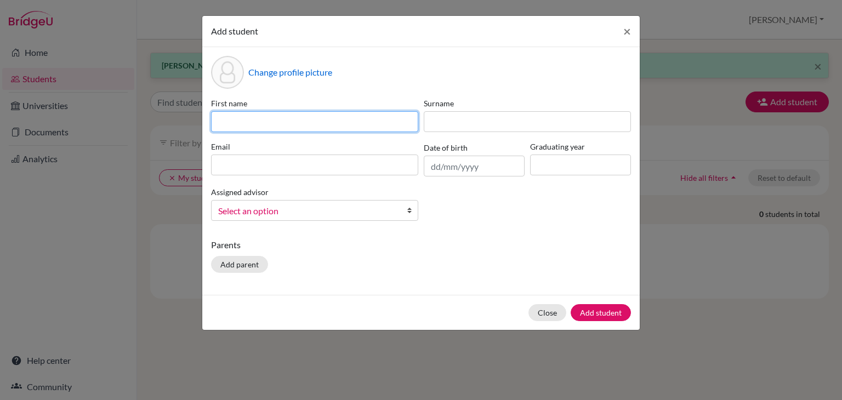
click at [392, 117] on input at bounding box center [314, 121] width 207 height 21
type input "[PERSON_NAME]"
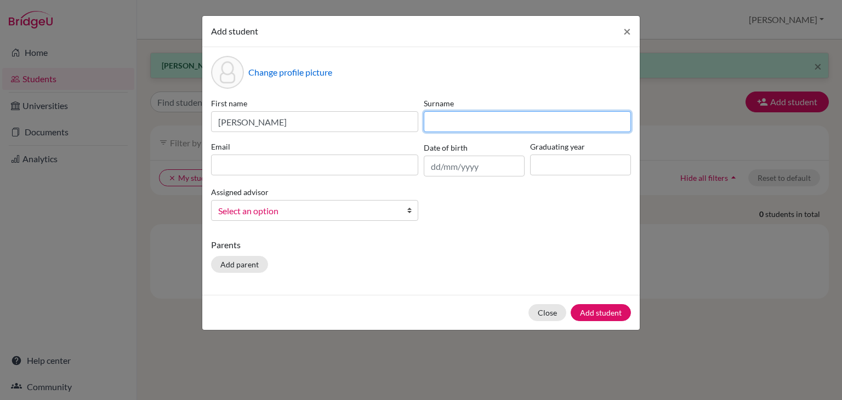
click at [442, 123] on input at bounding box center [527, 121] width 207 height 21
type input "[PERSON_NAME]"
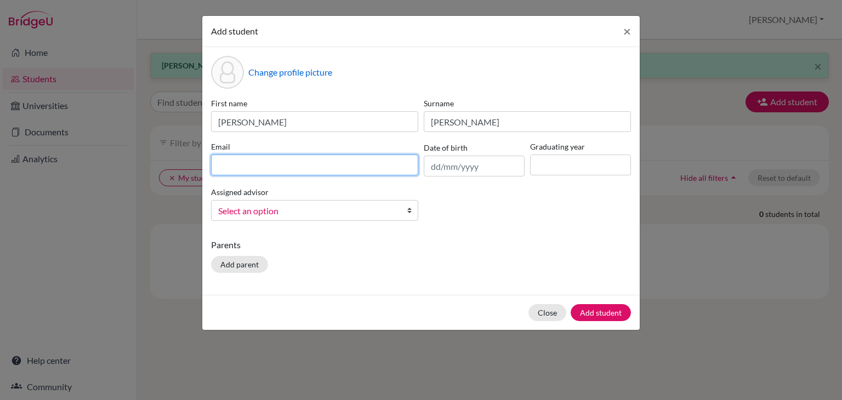
click at [307, 160] on input at bounding box center [314, 165] width 207 height 21
type input "[EMAIL_ADDRESS][DOMAIN_NAME]"
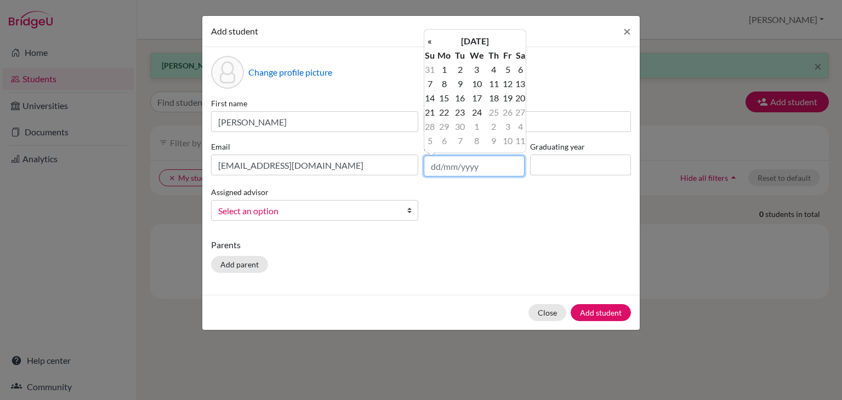
click at [457, 174] on input "text" at bounding box center [474, 166] width 101 height 21
click at [432, 42] on th "«" at bounding box center [430, 41] width 11 height 14
click at [467, 42] on th "[DATE]" at bounding box center [475, 41] width 80 height 14
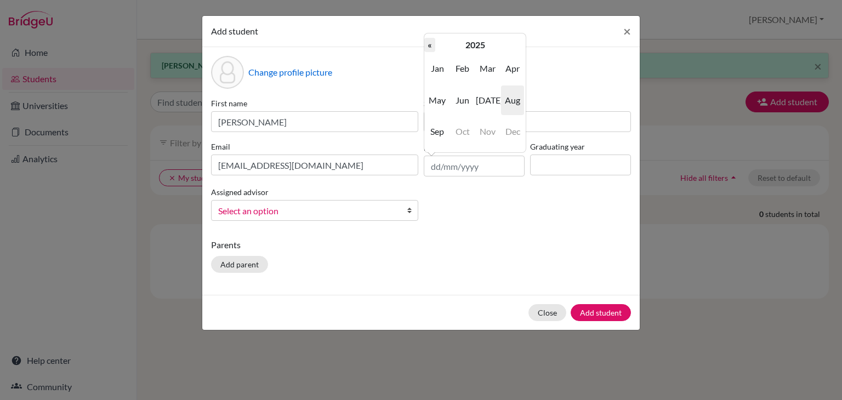
click at [430, 50] on th "«" at bounding box center [430, 45] width 11 height 14
click at [431, 49] on th "«" at bounding box center [430, 45] width 11 height 14
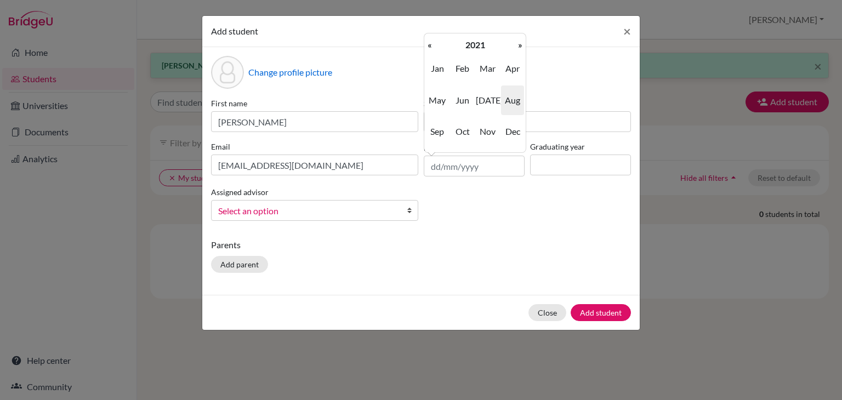
click at [431, 49] on th "«" at bounding box center [430, 45] width 11 height 14
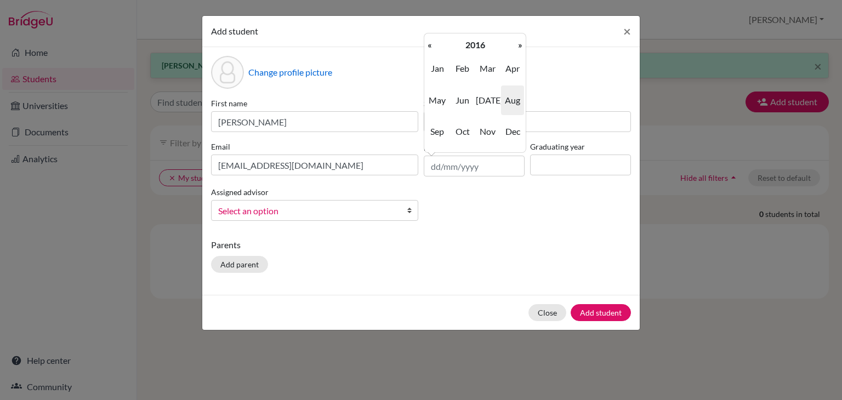
click at [431, 49] on th "«" at bounding box center [430, 45] width 11 height 14
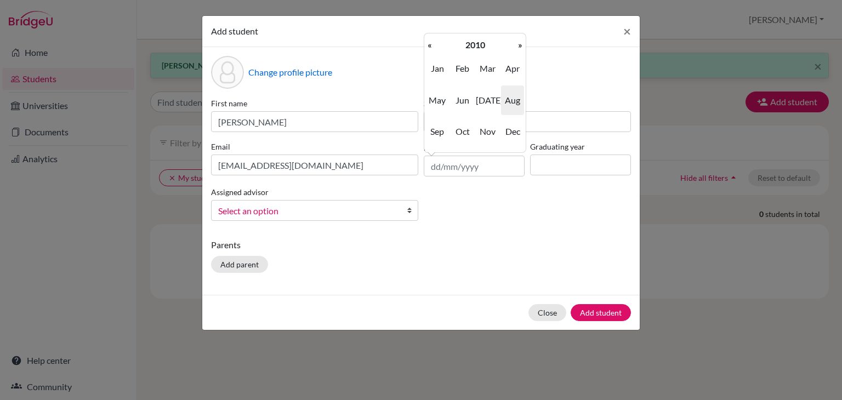
click at [516, 97] on span "Aug" at bounding box center [512, 101] width 23 height 30
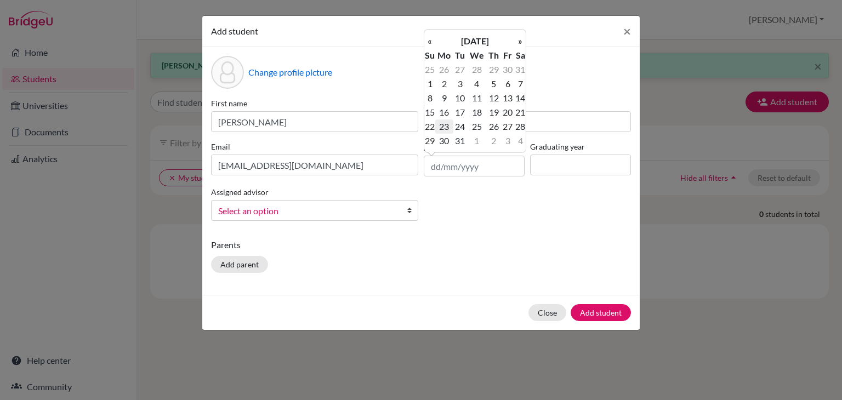
click at [444, 127] on td "23" at bounding box center [444, 127] width 18 height 14
type input "[DATE]"
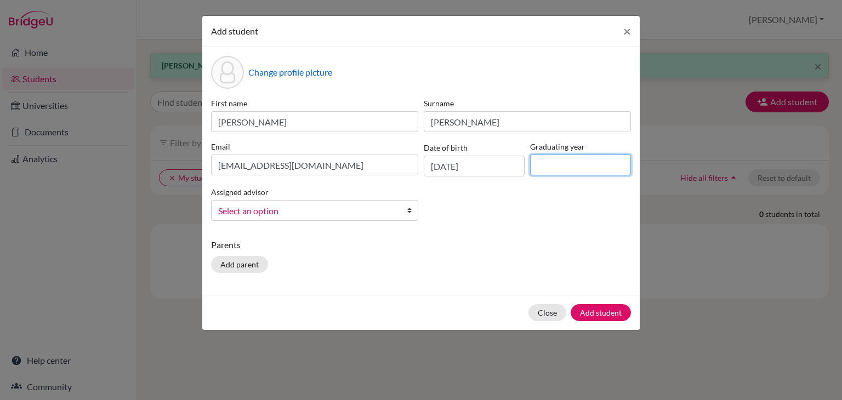
click at [558, 167] on input at bounding box center [580, 165] width 101 height 21
type input "2028"
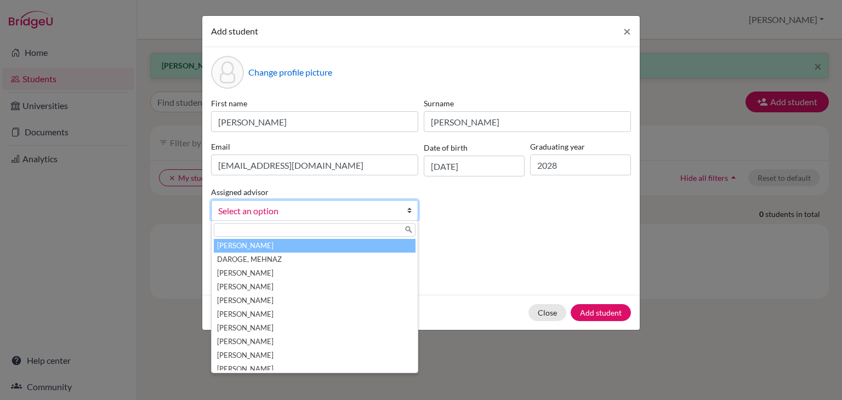
click at [252, 214] on span "Select an option" at bounding box center [307, 211] width 179 height 14
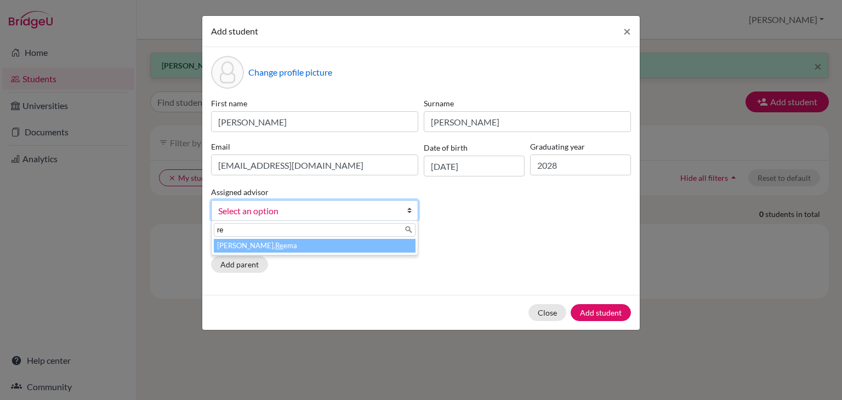
type input "re"
click at [250, 249] on li "[PERSON_NAME], Re ema" at bounding box center [315, 246] width 202 height 14
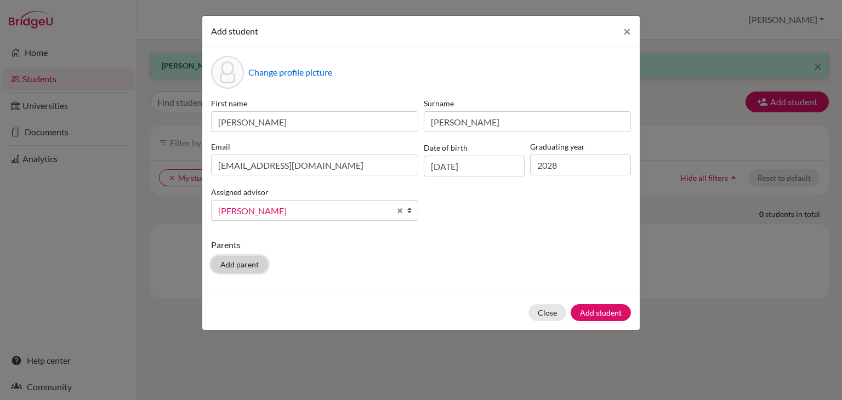
click at [250, 263] on button "Add parent" at bounding box center [239, 264] width 57 height 17
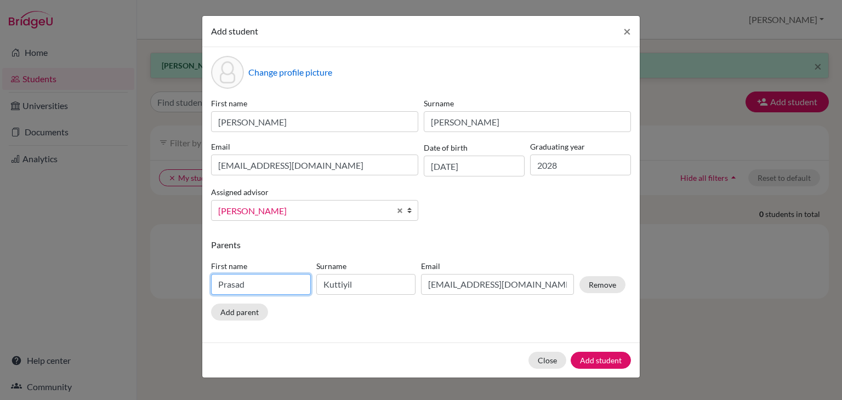
click at [251, 285] on input "Prasad" at bounding box center [261, 284] width 100 height 21
type input "P"
type input "[PERSON_NAME]"
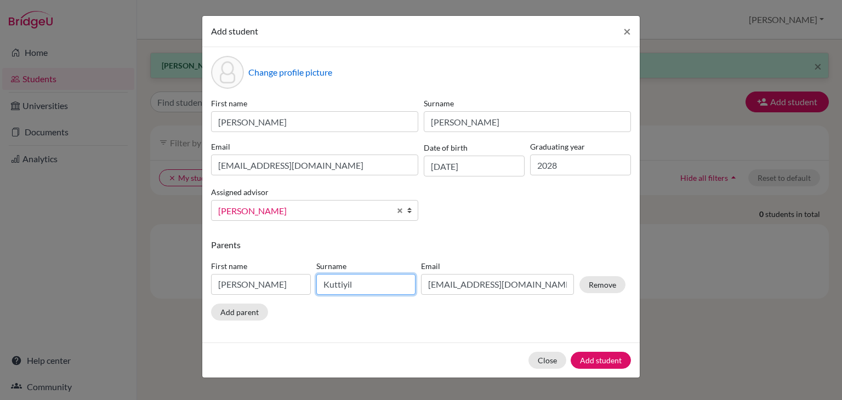
click at [352, 282] on input "Kuttiyil" at bounding box center [366, 284] width 100 height 21
type input "K"
type input "[PERSON_NAME]"
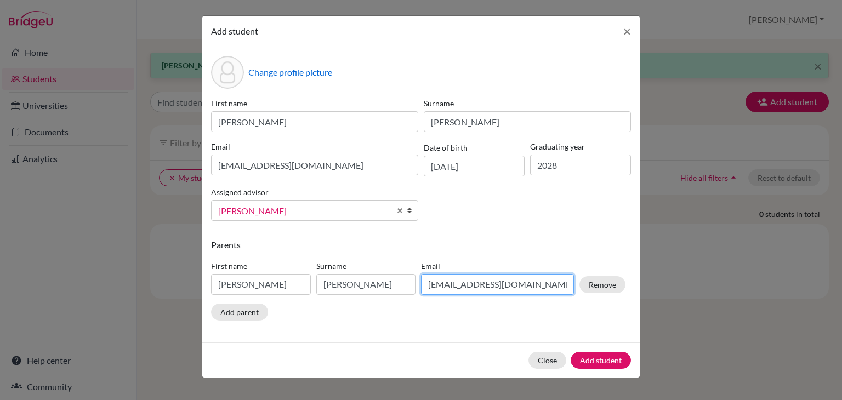
click at [525, 280] on input "[EMAIL_ADDRESS][DOMAIN_NAME]" at bounding box center [497, 284] width 153 height 21
drag, startPoint x: 522, startPoint y: 286, endPoint x: 399, endPoint y: 303, distance: 124.1
click at [399, 303] on div "First name [PERSON_NAME] Surname [PERSON_NAME] [PERSON_NAME][EMAIL_ADDRESS][DOM…" at bounding box center [418, 280] width 420 height 48
type input "[EMAIL_ADDRESS][DOMAIN_NAME]"
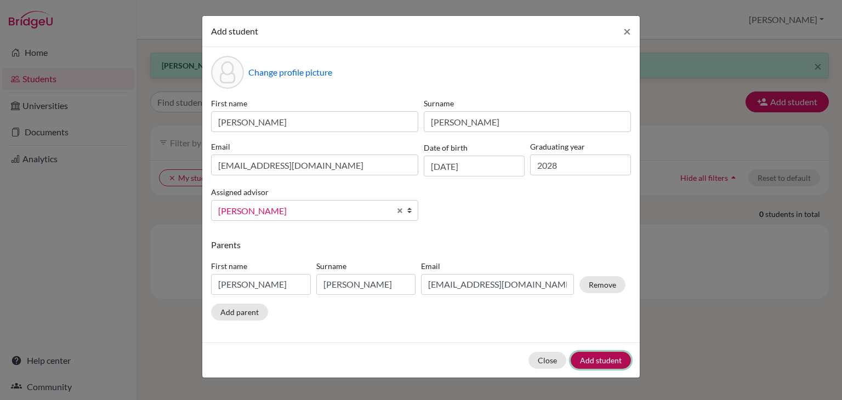
click at [601, 359] on button "Add student" at bounding box center [601, 360] width 60 height 17
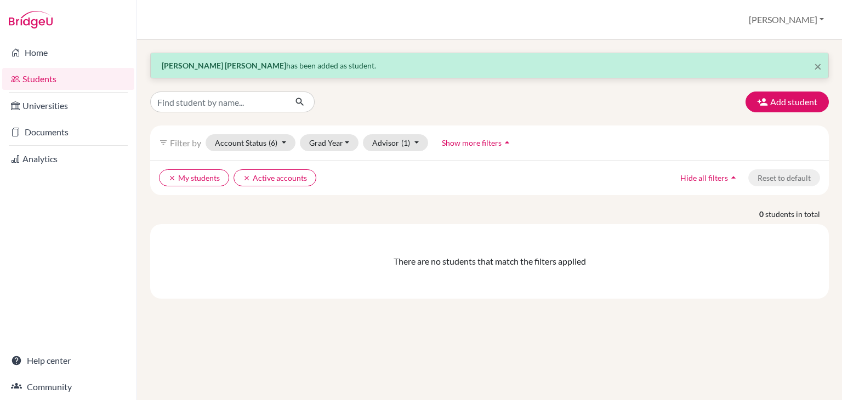
click at [779, 90] on div "× [PERSON_NAME] [PERSON_NAME] has been added as student. Add student filter_lis…" at bounding box center [489, 176] width 679 height 246
click at [779, 106] on button "Add student" at bounding box center [787, 102] width 83 height 21
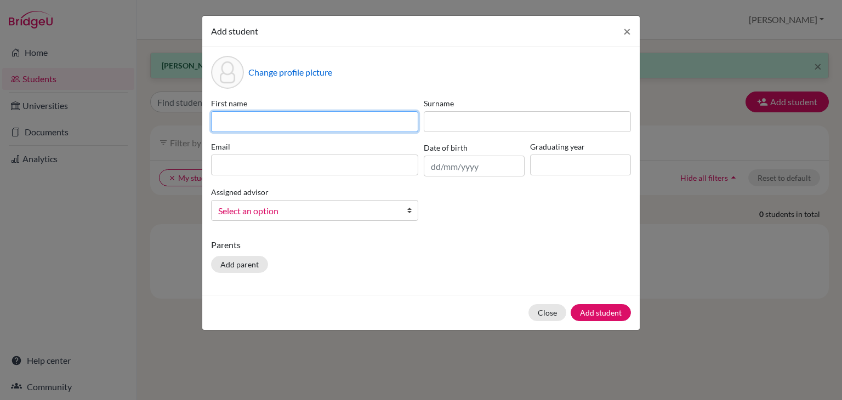
click at [264, 121] on input at bounding box center [314, 121] width 207 height 21
type input "Lavenesh"
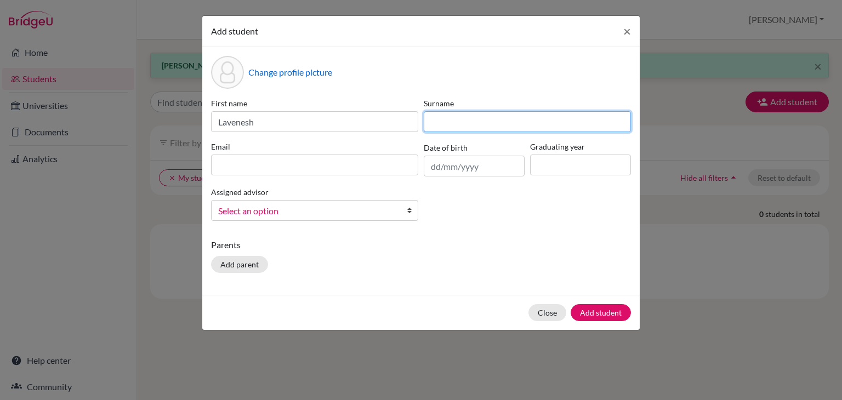
click at [456, 120] on input at bounding box center [527, 121] width 207 height 21
type input "[PERSON_NAME]"
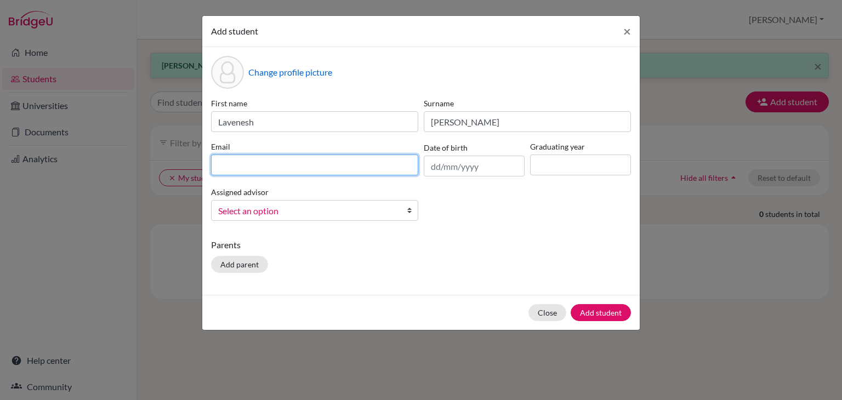
click at [294, 170] on input at bounding box center [314, 165] width 207 height 21
click at [253, 162] on input at bounding box center [314, 165] width 207 height 21
type input "[EMAIL_ADDRESS][DOMAIN_NAME]"
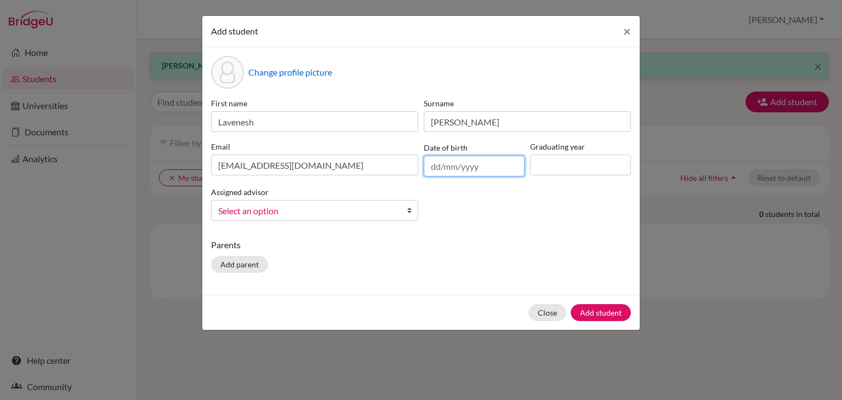
click at [464, 172] on input "text" at bounding box center [474, 166] width 101 height 21
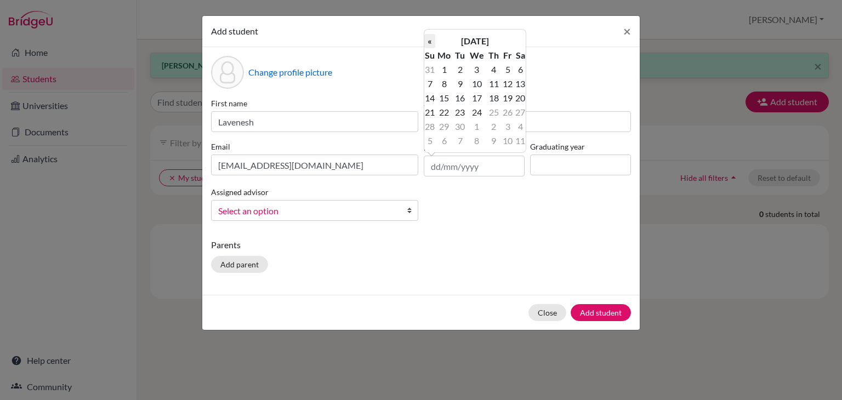
click at [430, 42] on th "«" at bounding box center [430, 41] width 11 height 14
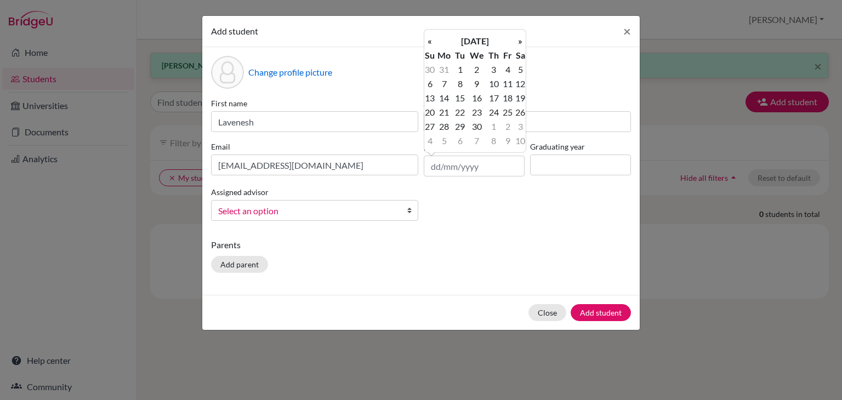
click at [430, 42] on th "«" at bounding box center [430, 41] width 11 height 14
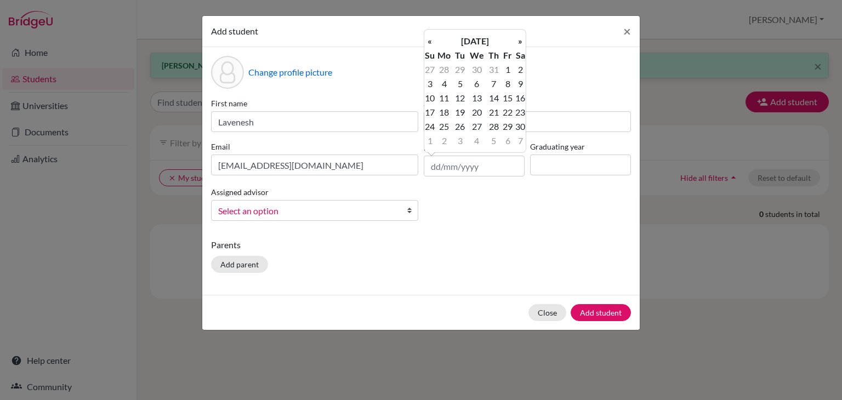
click at [430, 42] on th "«" at bounding box center [430, 41] width 11 height 14
click at [470, 42] on th "[DATE]" at bounding box center [475, 41] width 80 height 14
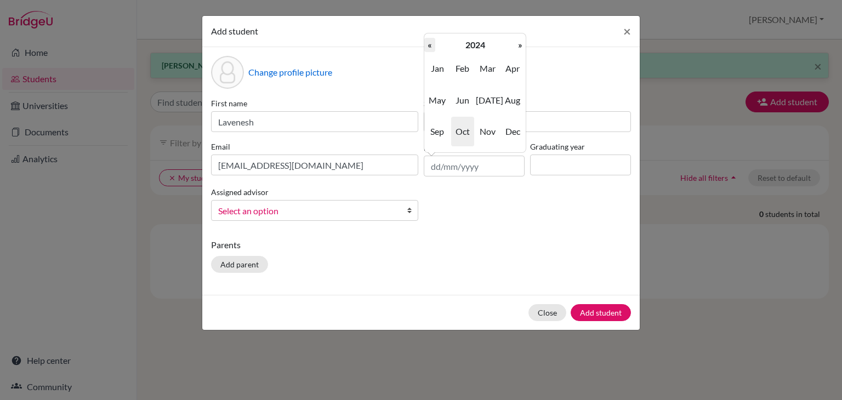
click at [428, 49] on th "«" at bounding box center [430, 45] width 11 height 14
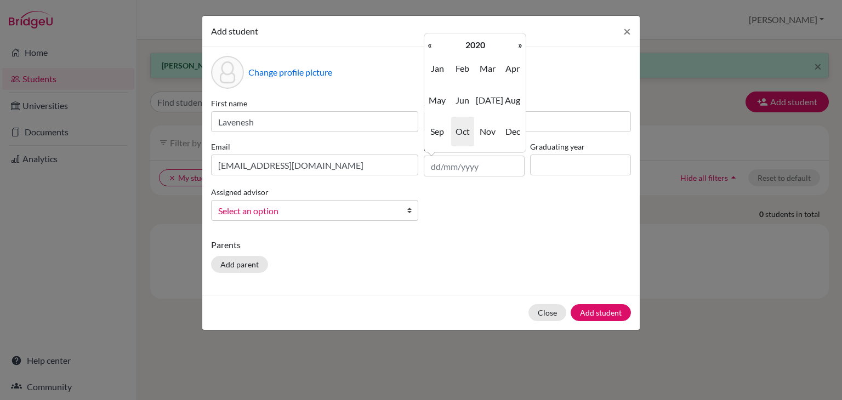
click at [428, 49] on th "«" at bounding box center [430, 45] width 11 height 14
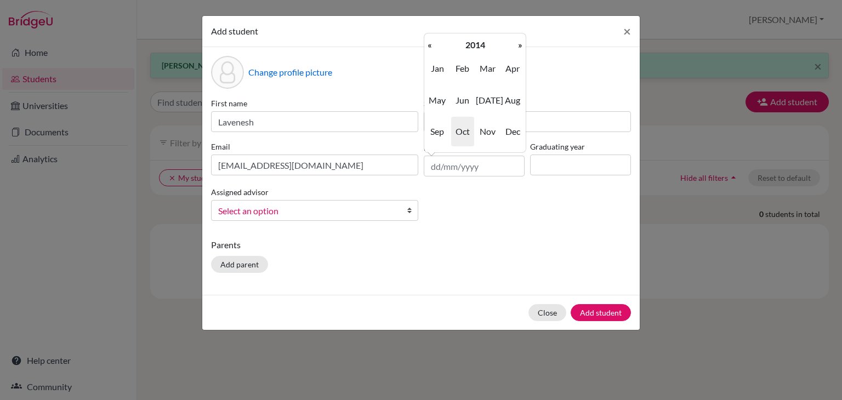
click at [428, 49] on th "«" at bounding box center [430, 45] width 11 height 14
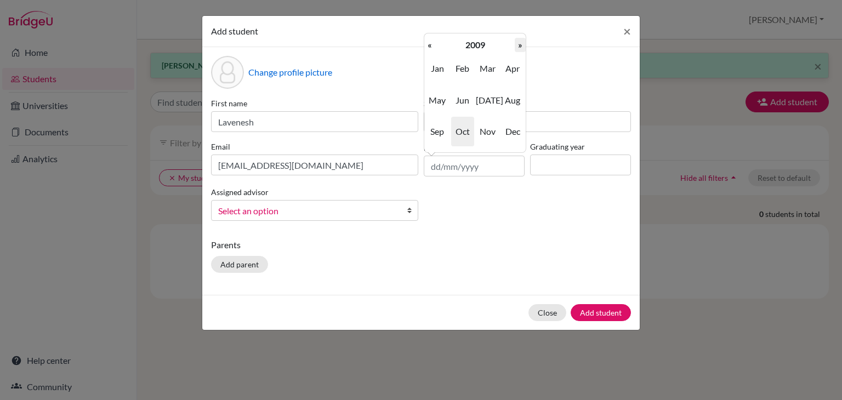
click at [521, 47] on th "»" at bounding box center [520, 45] width 11 height 14
click at [433, 137] on span "Sep" at bounding box center [437, 132] width 23 height 30
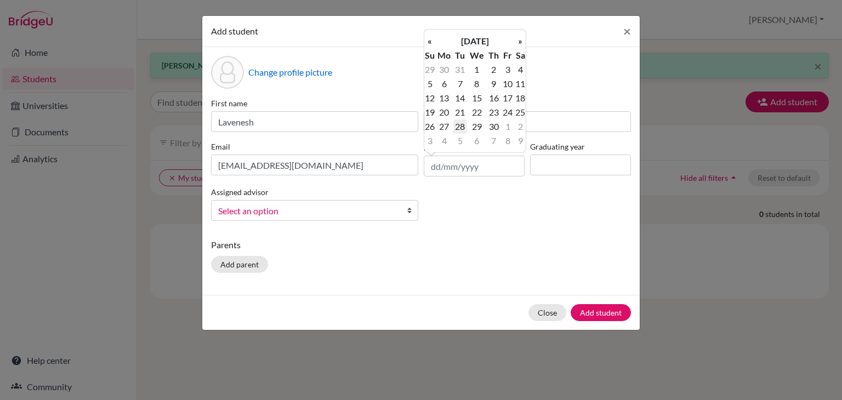
click at [464, 131] on td "28" at bounding box center [461, 127] width 14 height 14
type input "[DATE]"
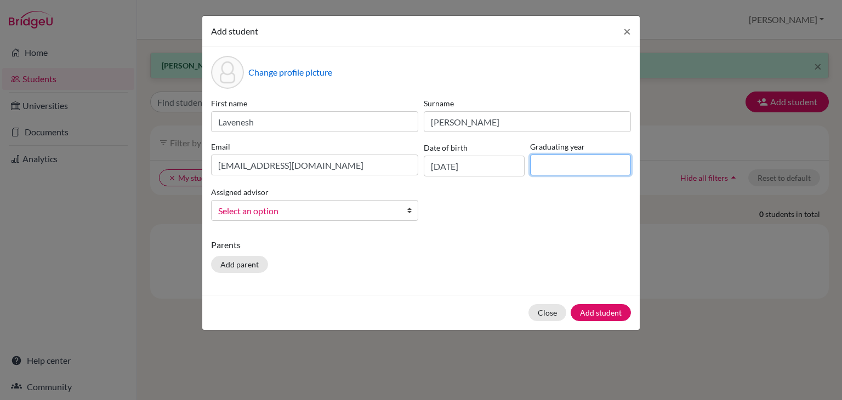
click at [550, 166] on input at bounding box center [580, 165] width 101 height 21
type input "2028"
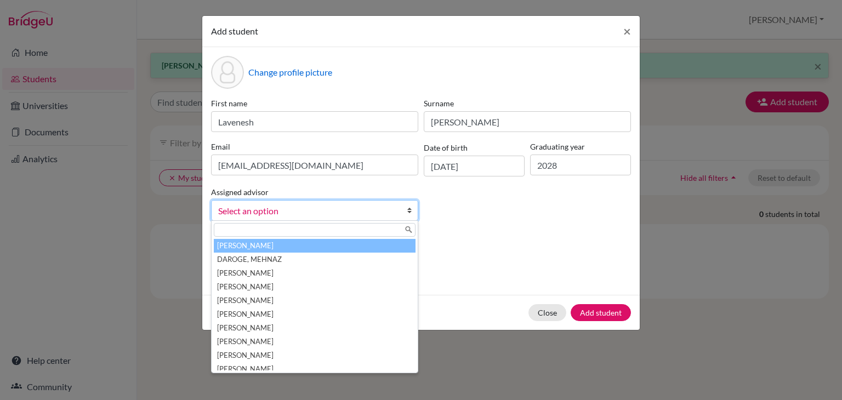
click at [357, 204] on link "Select an option" at bounding box center [314, 210] width 207 height 21
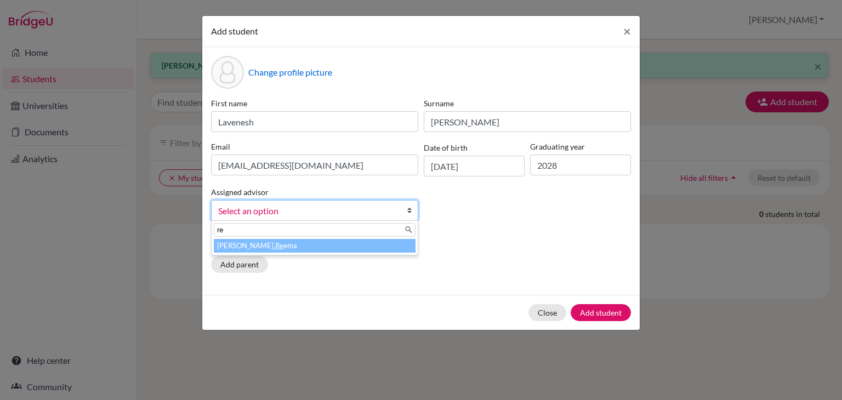
type input "re"
click at [307, 246] on li "[PERSON_NAME], Re ema" at bounding box center [315, 246] width 202 height 14
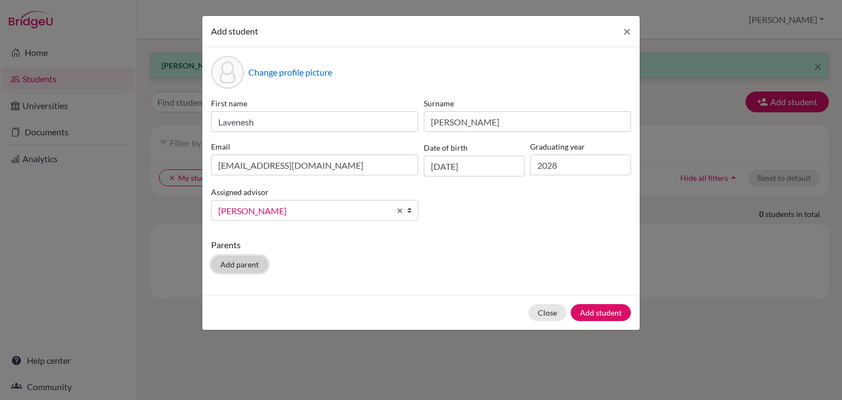
click at [248, 269] on button "Add parent" at bounding box center [239, 264] width 57 height 17
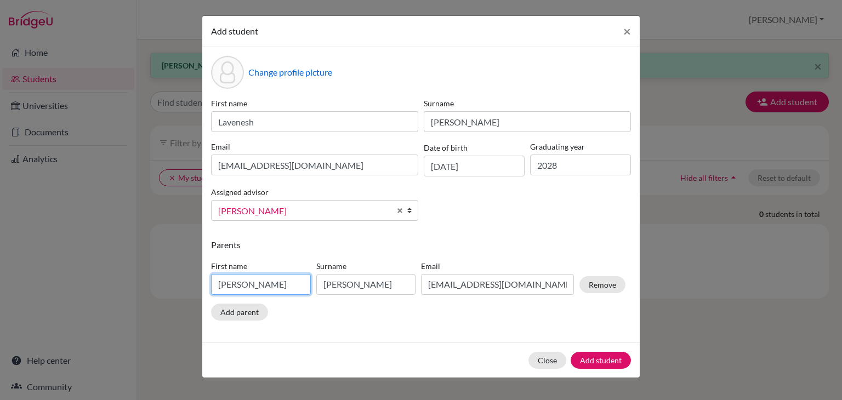
click at [242, 288] on input "[PERSON_NAME]" at bounding box center [261, 284] width 100 height 21
type input "B"
type input "Vijayajumat"
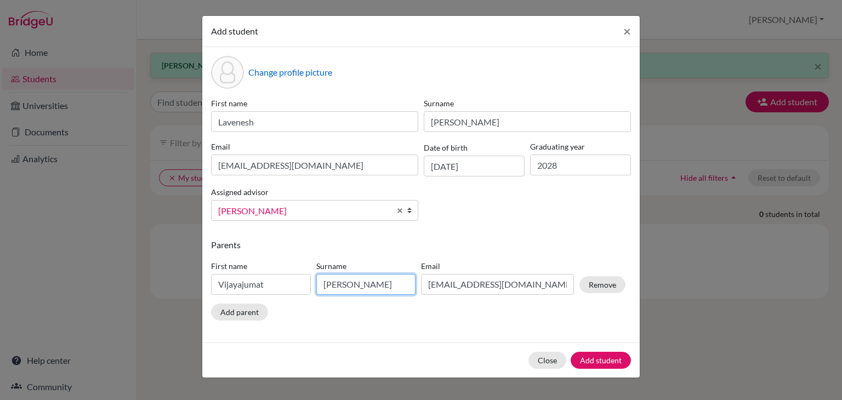
click at [351, 288] on input "[PERSON_NAME]" at bounding box center [366, 284] width 100 height 21
type input "J"
type input "Vijajyasagur"
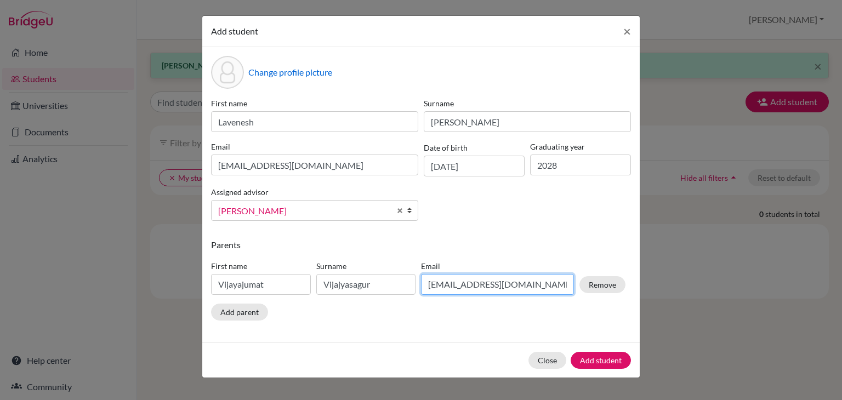
click at [450, 288] on input "[EMAIL_ADDRESS][DOMAIN_NAME]" at bounding box center [497, 284] width 153 height 21
type input "b"
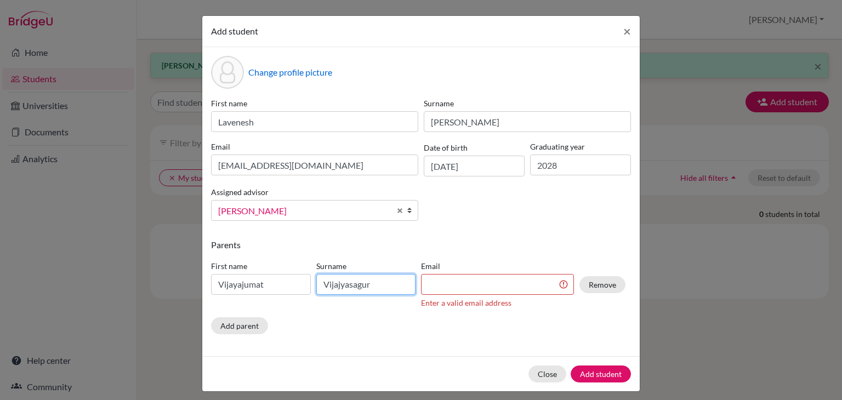
click at [376, 286] on input "Vijajyasagur" at bounding box center [366, 284] width 100 height 21
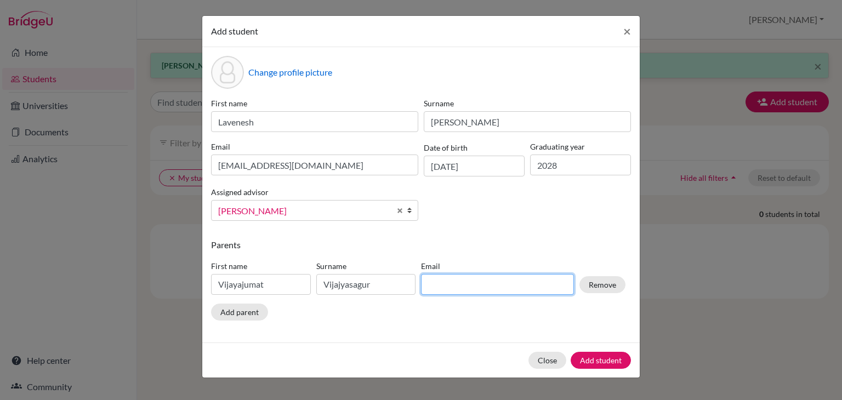
click at [442, 280] on input at bounding box center [497, 284] width 153 height 21
type input "[EMAIL_ADDRESS][DOMAIN_NAME]"
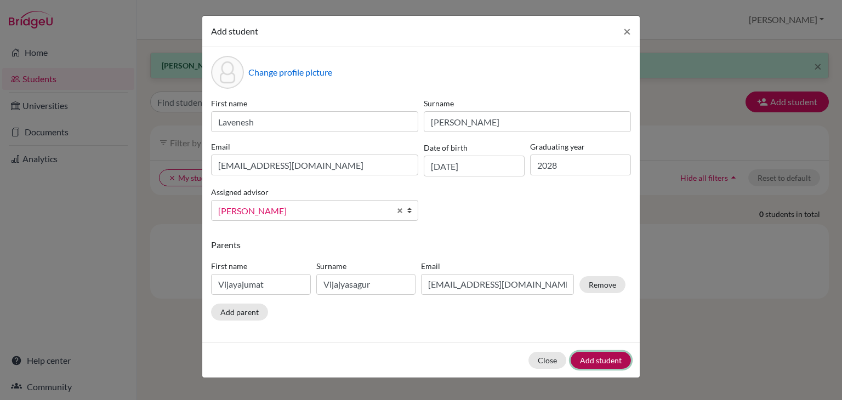
click at [608, 363] on button "Add student" at bounding box center [601, 360] width 60 height 17
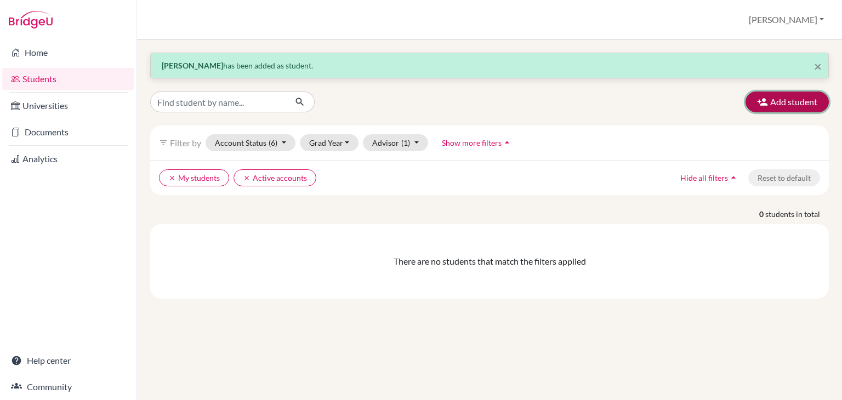
click at [804, 106] on button "Add student" at bounding box center [787, 102] width 83 height 21
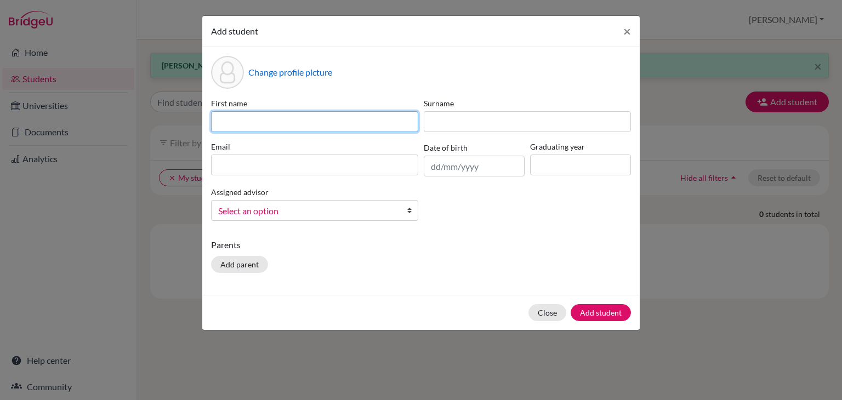
click at [322, 121] on input at bounding box center [314, 121] width 207 height 21
type input "[PERSON_NAME]"
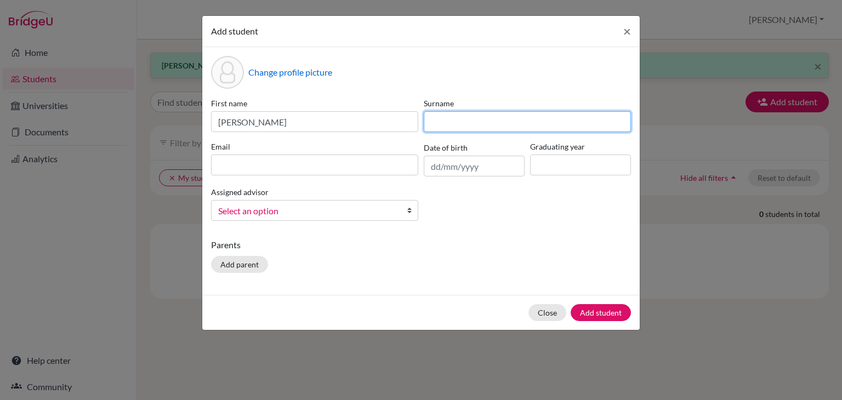
click at [432, 121] on input at bounding box center [527, 121] width 207 height 21
type input "Mishra"
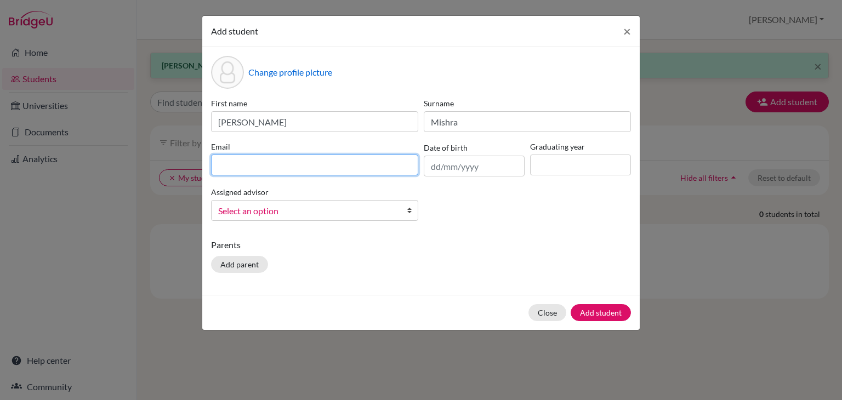
click at [352, 162] on input at bounding box center [314, 165] width 207 height 21
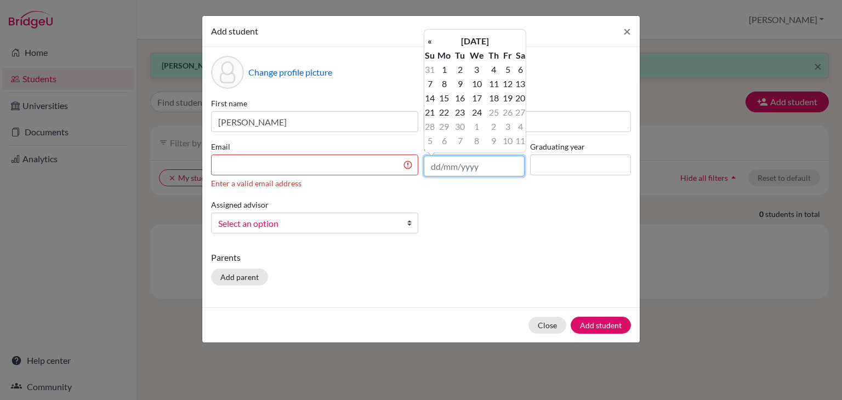
click at [436, 172] on input "text" at bounding box center [474, 166] width 101 height 21
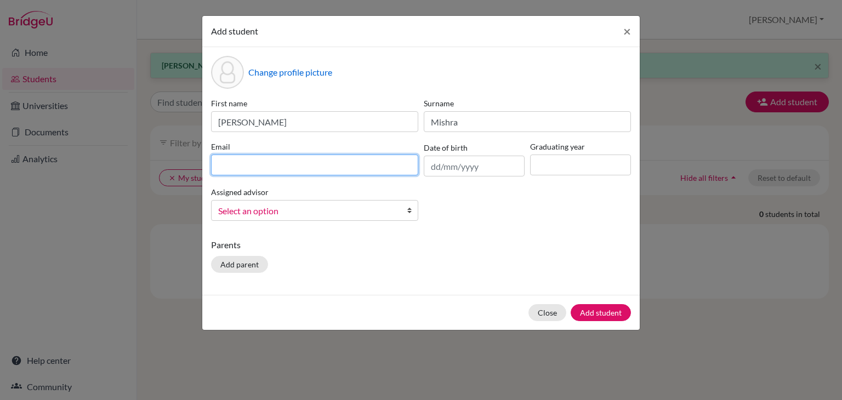
click at [358, 163] on input at bounding box center [314, 165] width 207 height 21
type input "[EMAIL_ADDRESS][DOMAIN_NAME]"
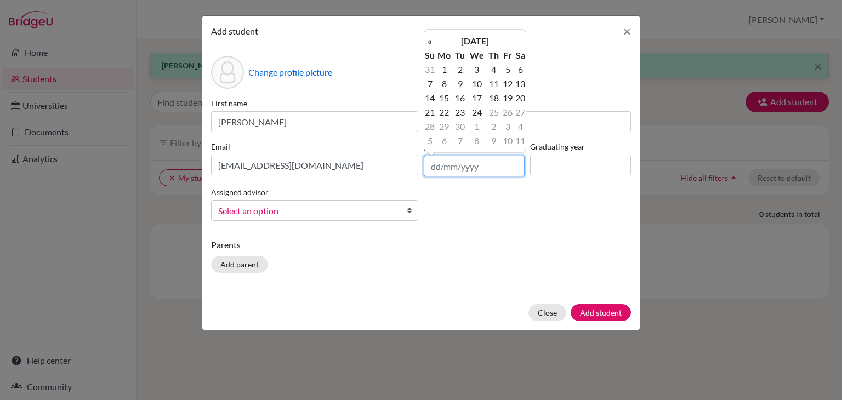
click at [485, 160] on input "text" at bounding box center [474, 166] width 101 height 21
type input "[DATE]"
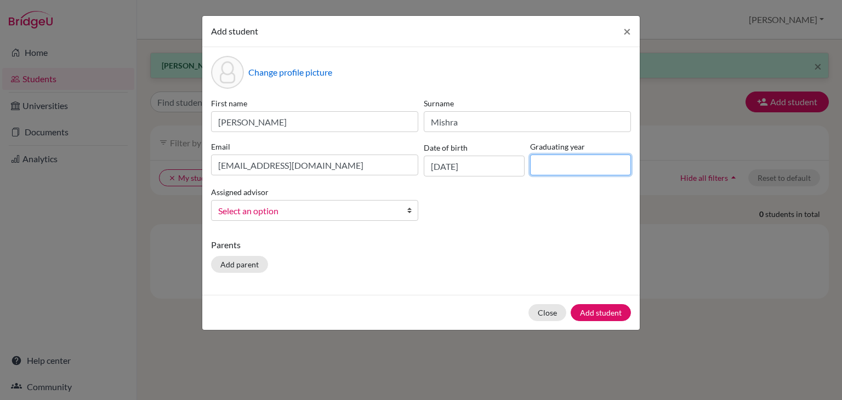
click at [559, 172] on input at bounding box center [580, 165] width 101 height 21
type input "2028"
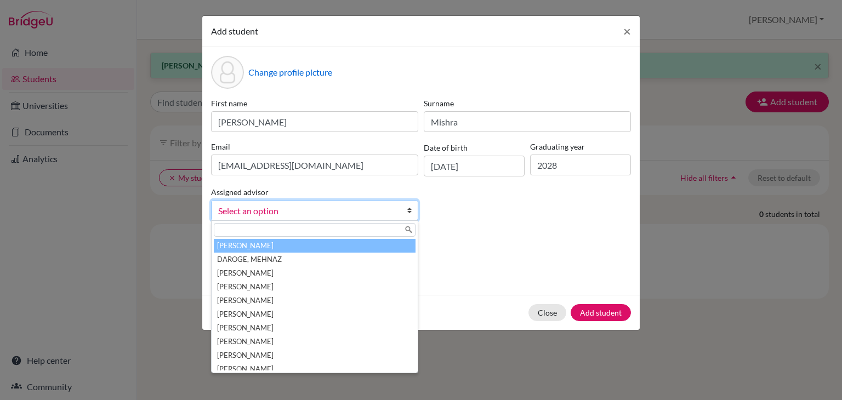
click at [309, 217] on span "Select an option" at bounding box center [307, 211] width 179 height 14
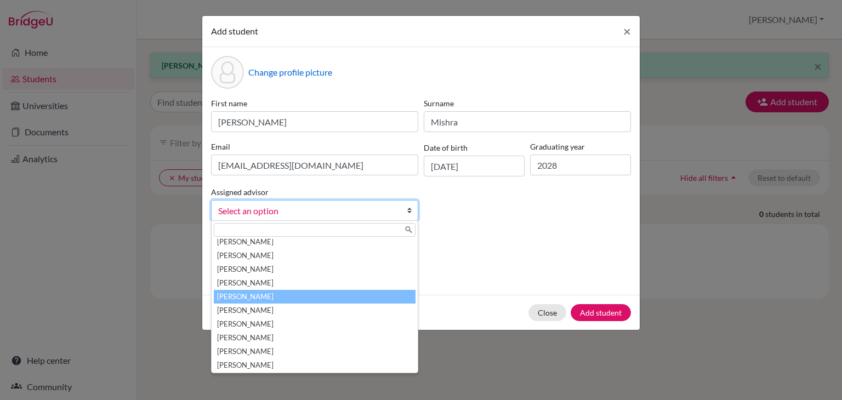
scroll to position [46, 0]
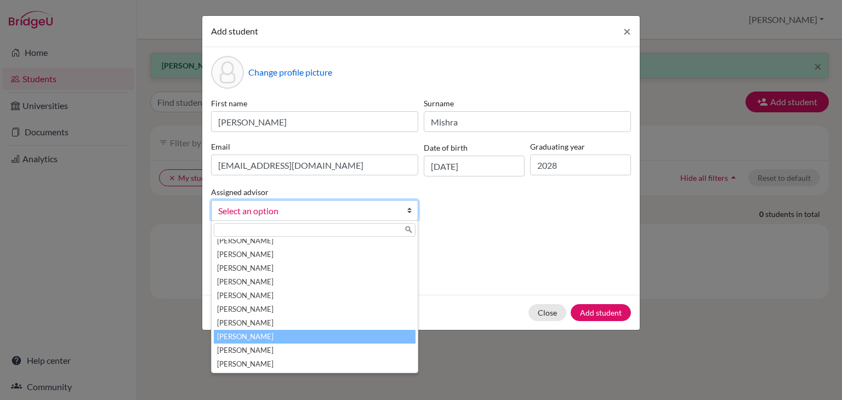
click at [268, 338] on li "[PERSON_NAME]" at bounding box center [315, 337] width 202 height 14
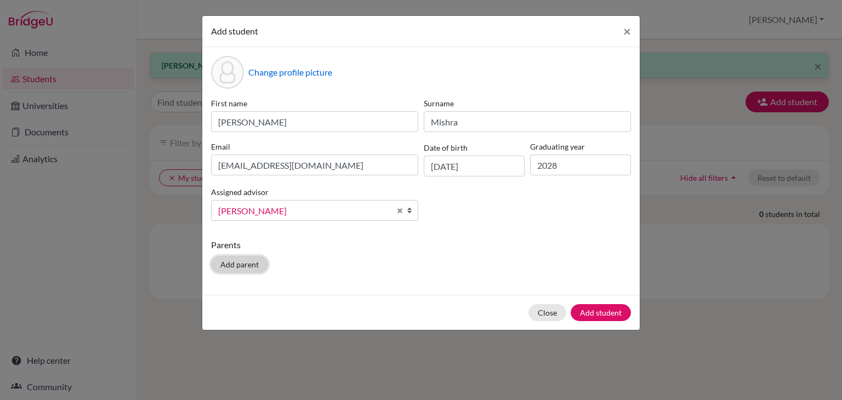
click at [233, 266] on button "Add parent" at bounding box center [239, 264] width 57 height 17
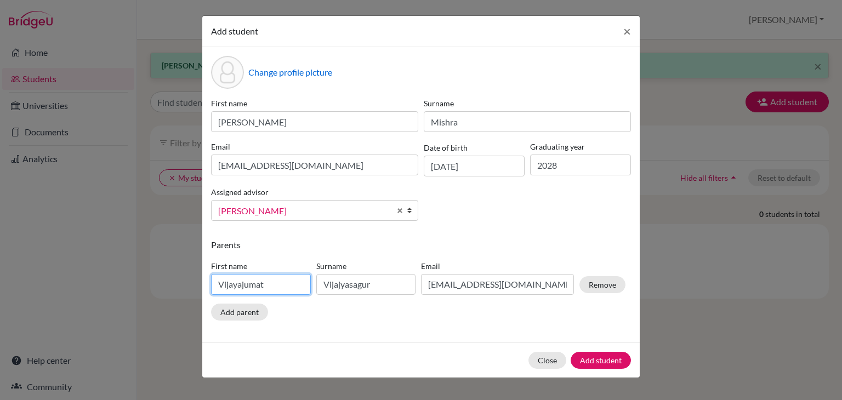
click at [256, 288] on input "Vijayajumat" at bounding box center [261, 284] width 100 height 21
drag, startPoint x: 283, startPoint y: 290, endPoint x: 121, endPoint y: 289, distance: 161.8
click at [121, 289] on div "Add student × Change profile picture First name [PERSON_NAME] [PERSON_NAME] [EM…" at bounding box center [421, 200] width 842 height 400
type input "[PERSON_NAME]"
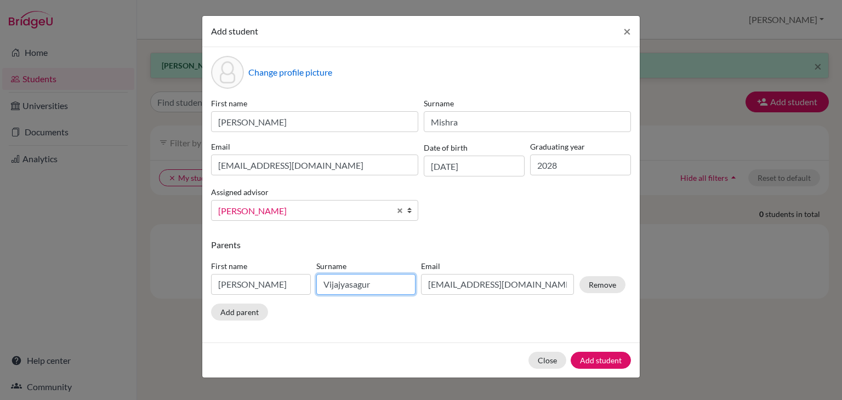
click at [389, 284] on input "Vijajyasagur" at bounding box center [366, 284] width 100 height 21
drag, startPoint x: 389, startPoint y: 284, endPoint x: 240, endPoint y: 297, distance: 149.2
click at [240, 297] on div "First name [PERSON_NAME] Surname [PERSON_NAME] Email [EMAIL_ADDRESS][DOMAIN_NAM…" at bounding box center [418, 280] width 420 height 48
type input "Mishra"
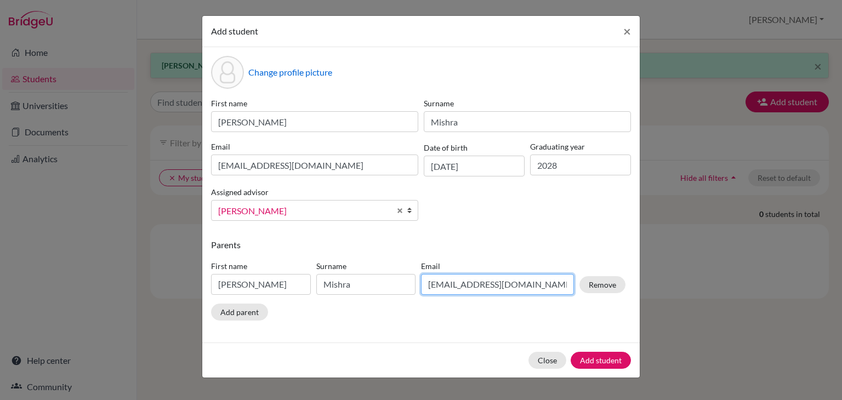
click at [525, 286] on input "[EMAIL_ADDRESS][DOMAIN_NAME]" at bounding box center [497, 284] width 153 height 21
drag, startPoint x: 525, startPoint y: 286, endPoint x: 309, endPoint y: 304, distance: 217.4
click at [309, 304] on div "First name [PERSON_NAME] Surname [PERSON_NAME] Email [EMAIL_ADDRESS][DOMAIN_NAM…" at bounding box center [418, 280] width 420 height 48
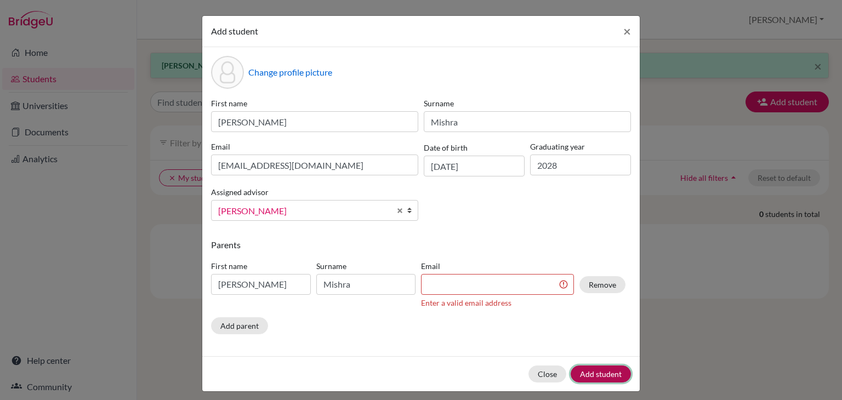
click at [593, 359] on div "Close Add student" at bounding box center [421, 373] width 438 height 35
click at [527, 300] on div "Enter a valid email address" at bounding box center [497, 303] width 153 height 12
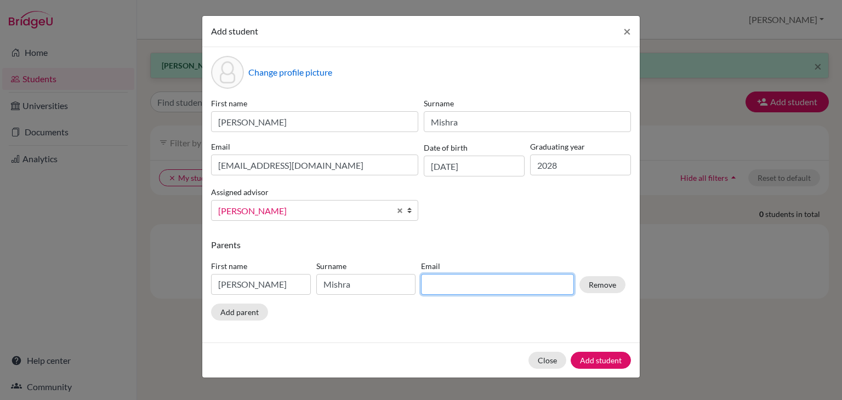
click at [527, 294] on input at bounding box center [497, 284] width 153 height 21
type input "[EMAIL_ADDRESS][DOMAIN_NAME]"
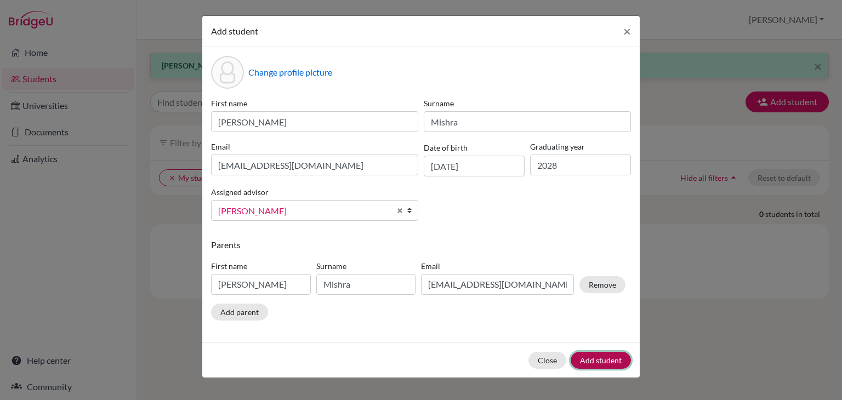
click at [608, 364] on button "Add student" at bounding box center [601, 360] width 60 height 17
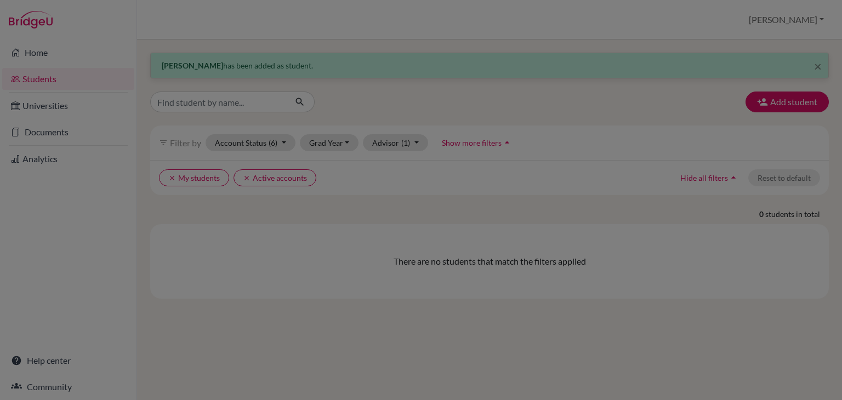
click at [601, 212] on div at bounding box center [421, 200] width 842 height 400
click at [575, 163] on div at bounding box center [421, 200] width 842 height 400
click at [374, 161] on div at bounding box center [421, 200] width 842 height 400
click at [647, 216] on div at bounding box center [421, 200] width 842 height 400
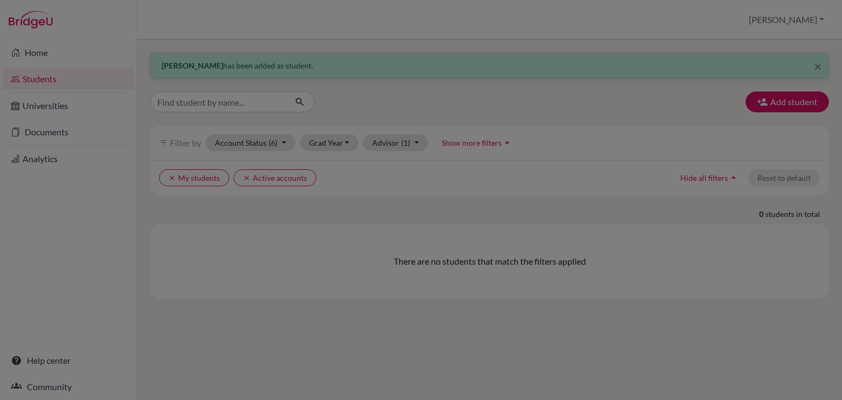
click at [823, 301] on div at bounding box center [421, 200] width 842 height 400
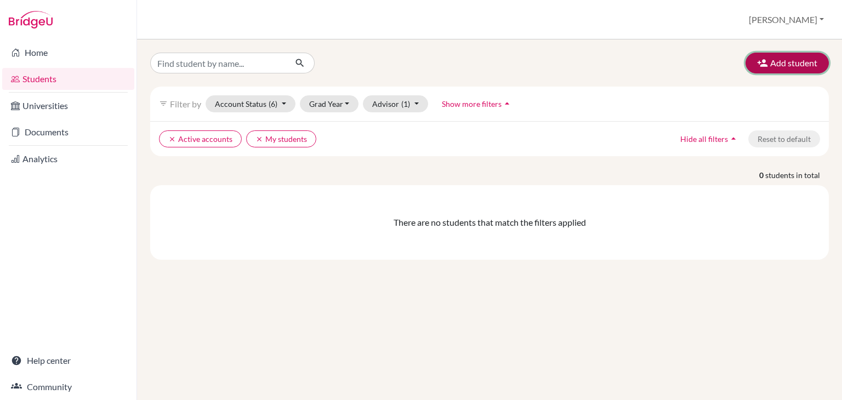
click at [792, 54] on button "Add student" at bounding box center [787, 63] width 83 height 21
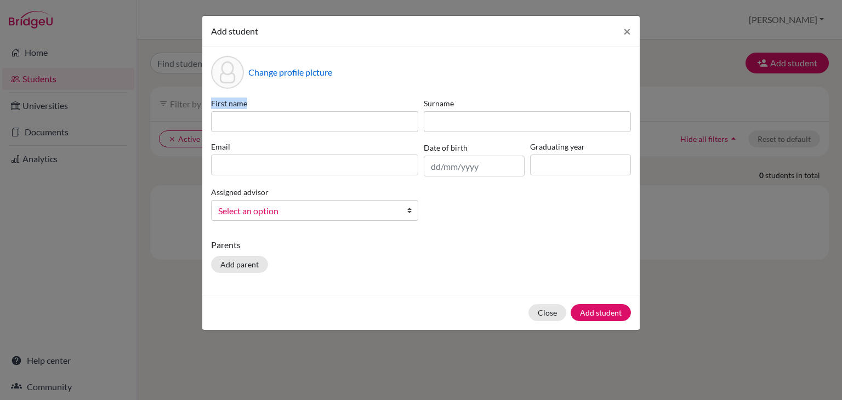
click at [316, 130] on div "First name Surname Email Date of birth Graduating year Assigned advisor Balan, …" at bounding box center [421, 164] width 426 height 132
click at [316, 130] on input at bounding box center [314, 121] width 207 height 21
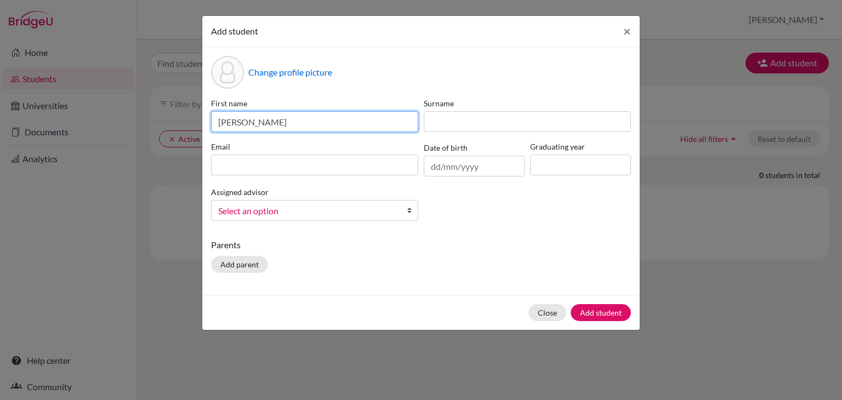
type input "Yashika"
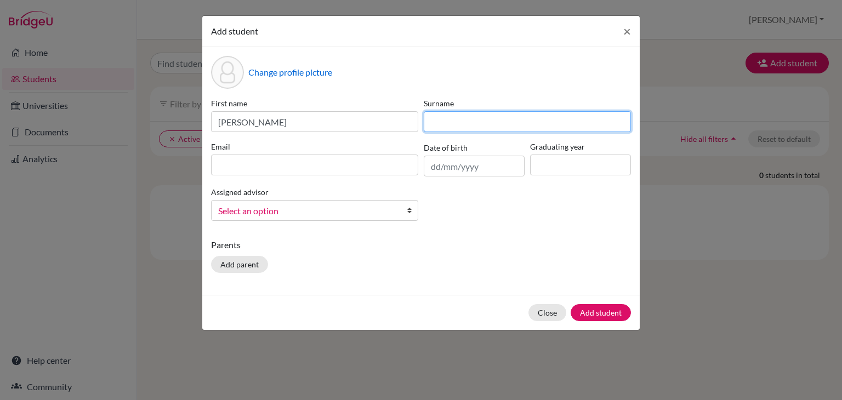
click at [465, 115] on input at bounding box center [527, 121] width 207 height 21
type input "Mishra"
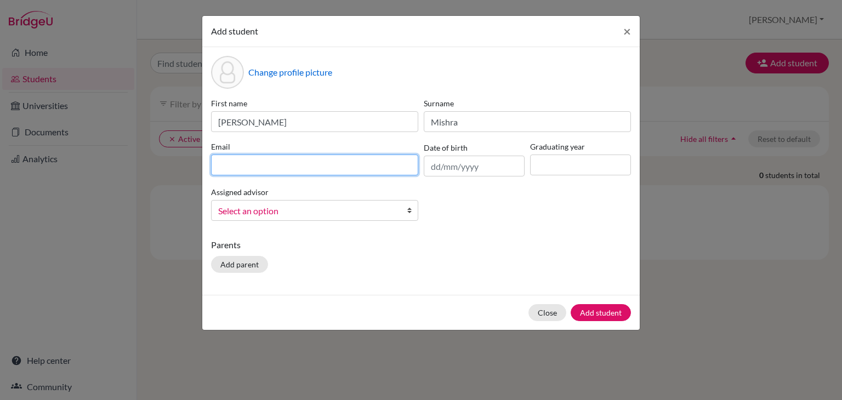
click at [380, 168] on input at bounding box center [314, 165] width 207 height 21
type input "iamyashika24@gmail.com"
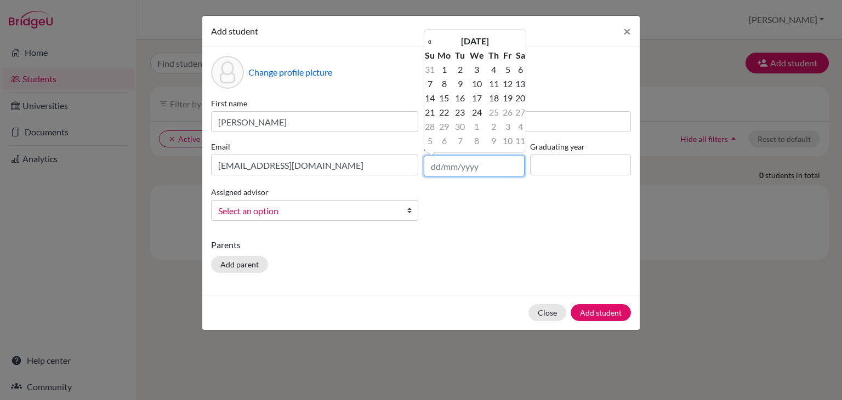
click at [474, 176] on input "text" at bounding box center [474, 166] width 101 height 21
type input "24/06/2010"
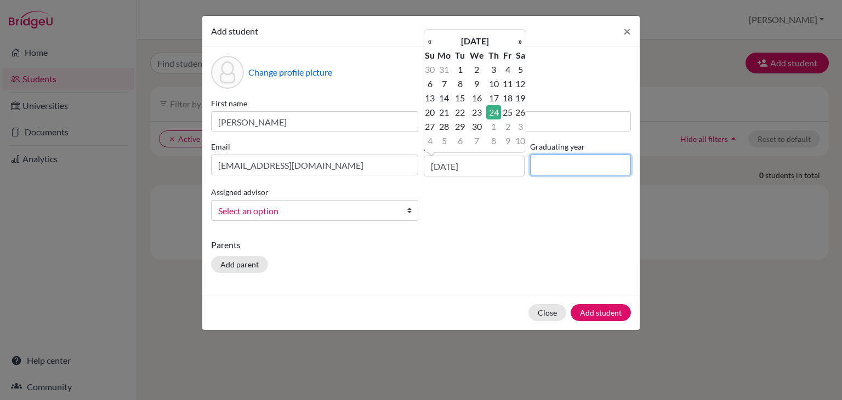
click at [600, 165] on input at bounding box center [580, 165] width 101 height 21
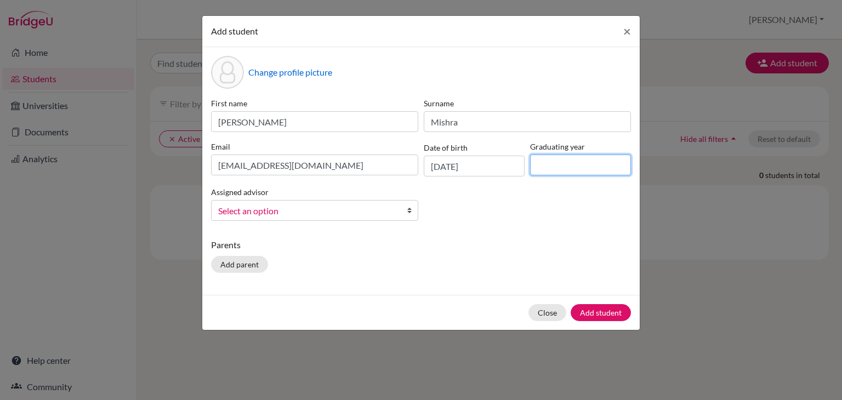
type input "2028"
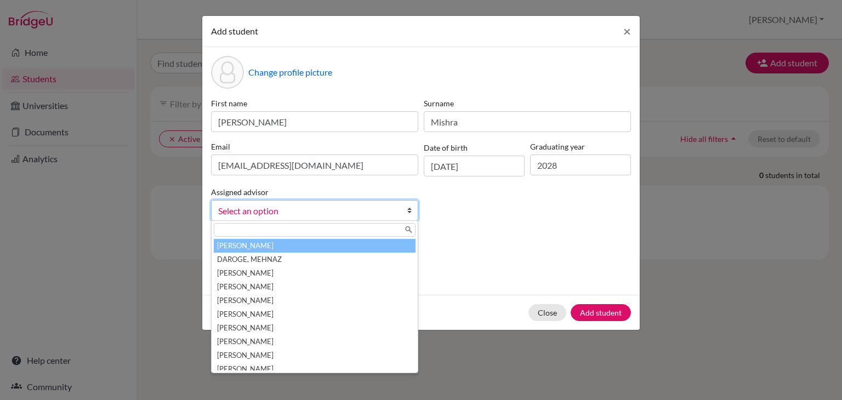
click at [331, 216] on span "Select an option" at bounding box center [307, 211] width 179 height 14
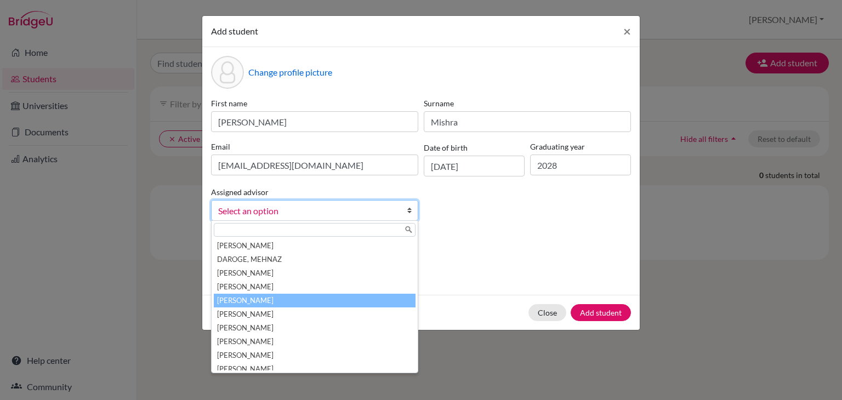
scroll to position [46, 0]
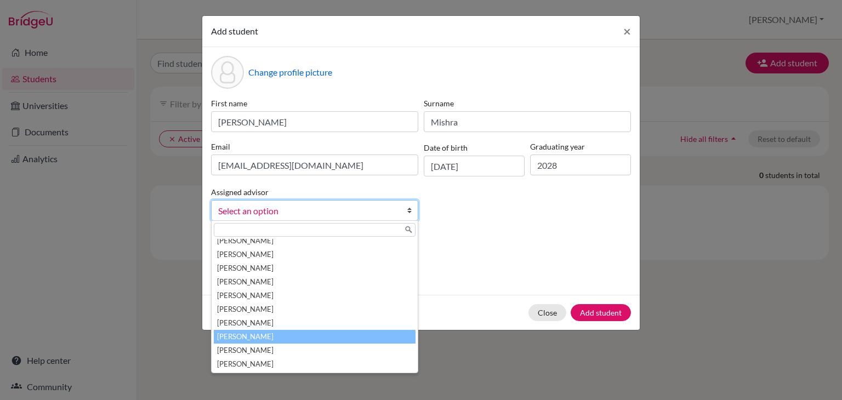
click at [296, 336] on li "Raheja, Reema" at bounding box center [315, 337] width 202 height 14
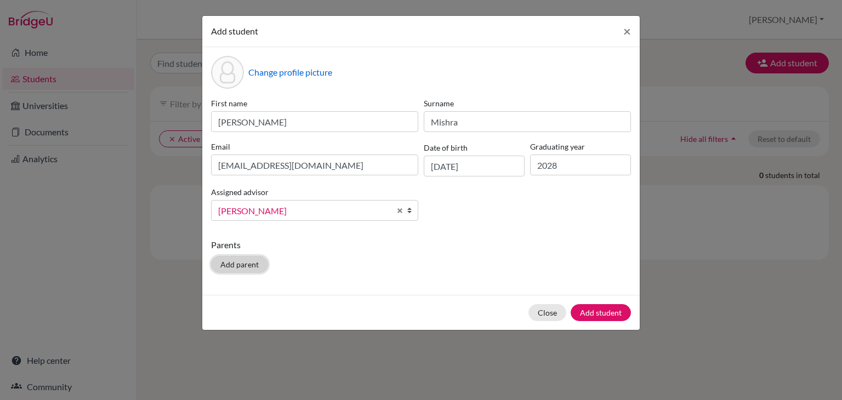
click at [246, 264] on button "Add parent" at bounding box center [239, 264] width 57 height 17
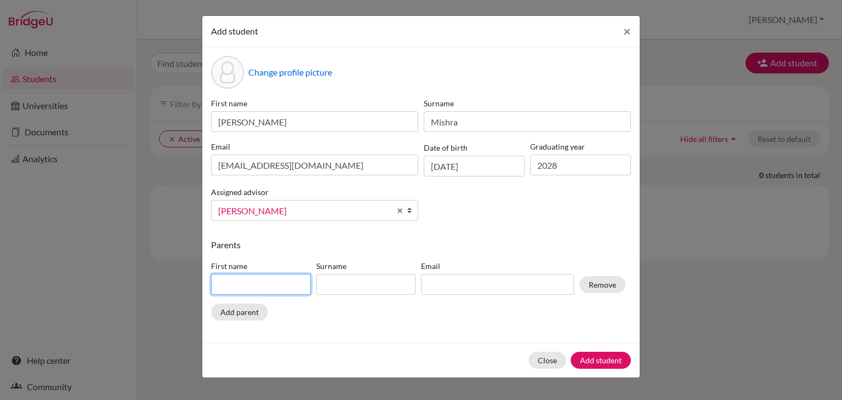
click at [263, 287] on input at bounding box center [261, 284] width 100 height 21
type input "Raghav"
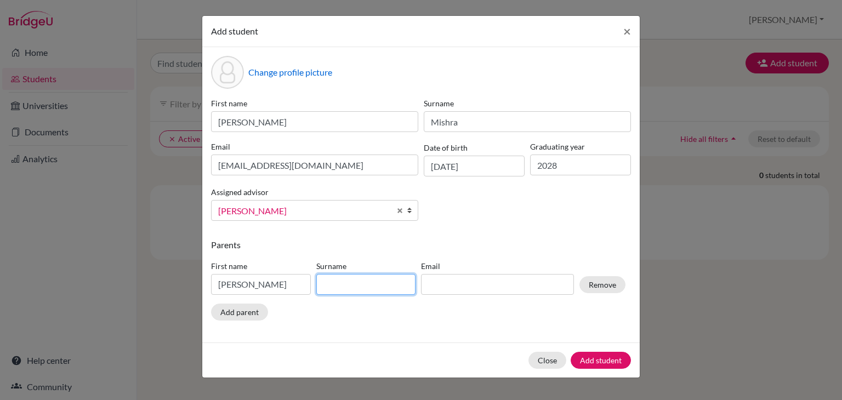
click at [410, 287] on input at bounding box center [366, 284] width 100 height 21
type input "Mishra"
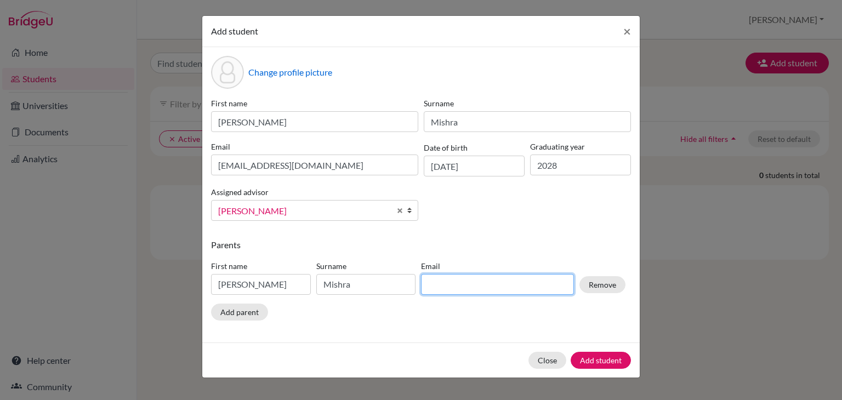
click at [461, 290] on input at bounding box center [497, 284] width 153 height 21
type input "iamyashika24@gmail.com"
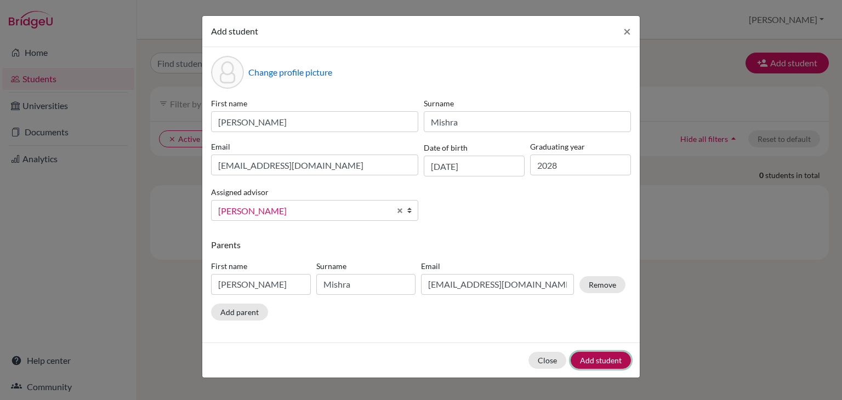
click at [600, 364] on button "Add student" at bounding box center [601, 360] width 60 height 17
